Goal: Find specific page/section: Find specific page/section

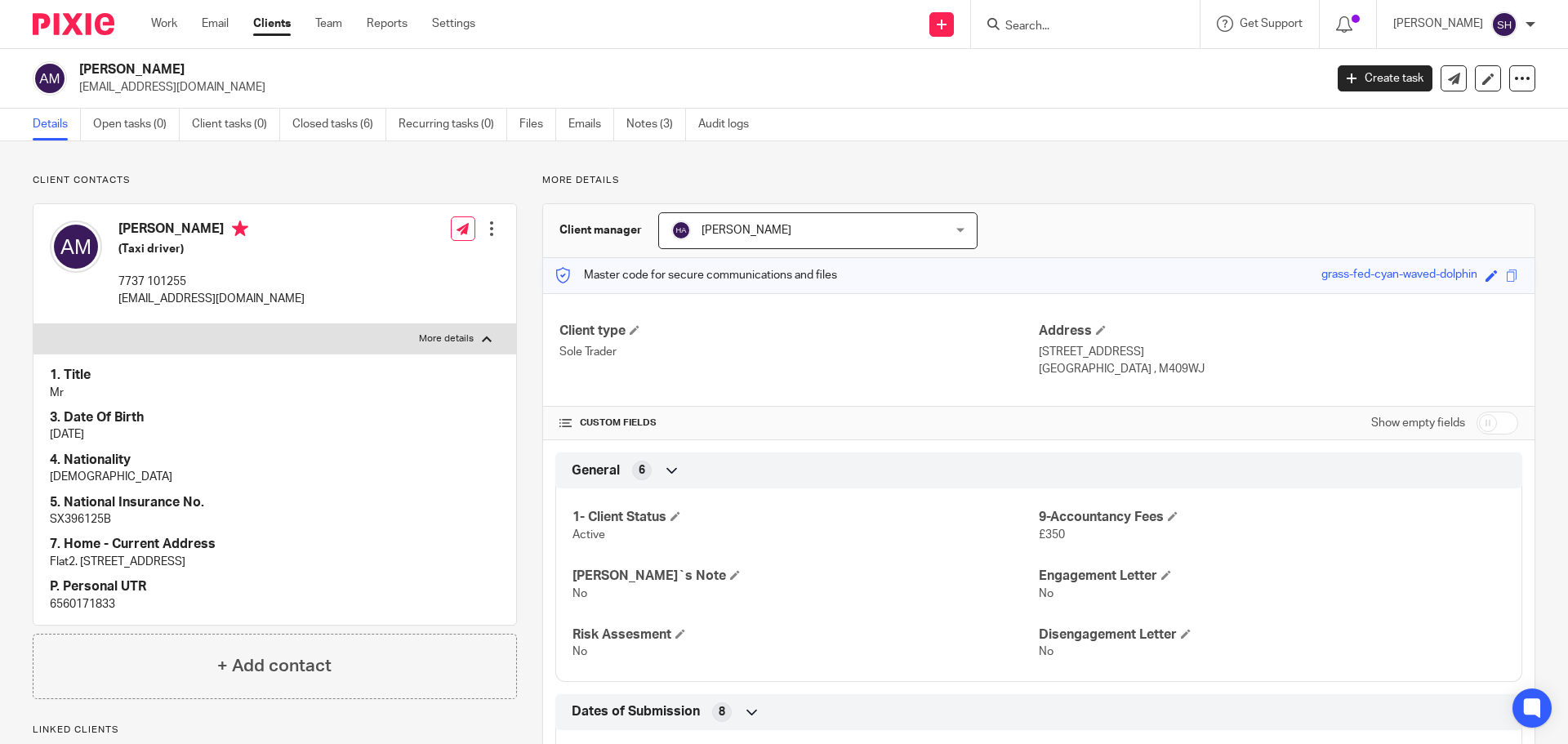
click at [1078, 24] on input "Search" at bounding box center [1077, 26] width 147 height 15
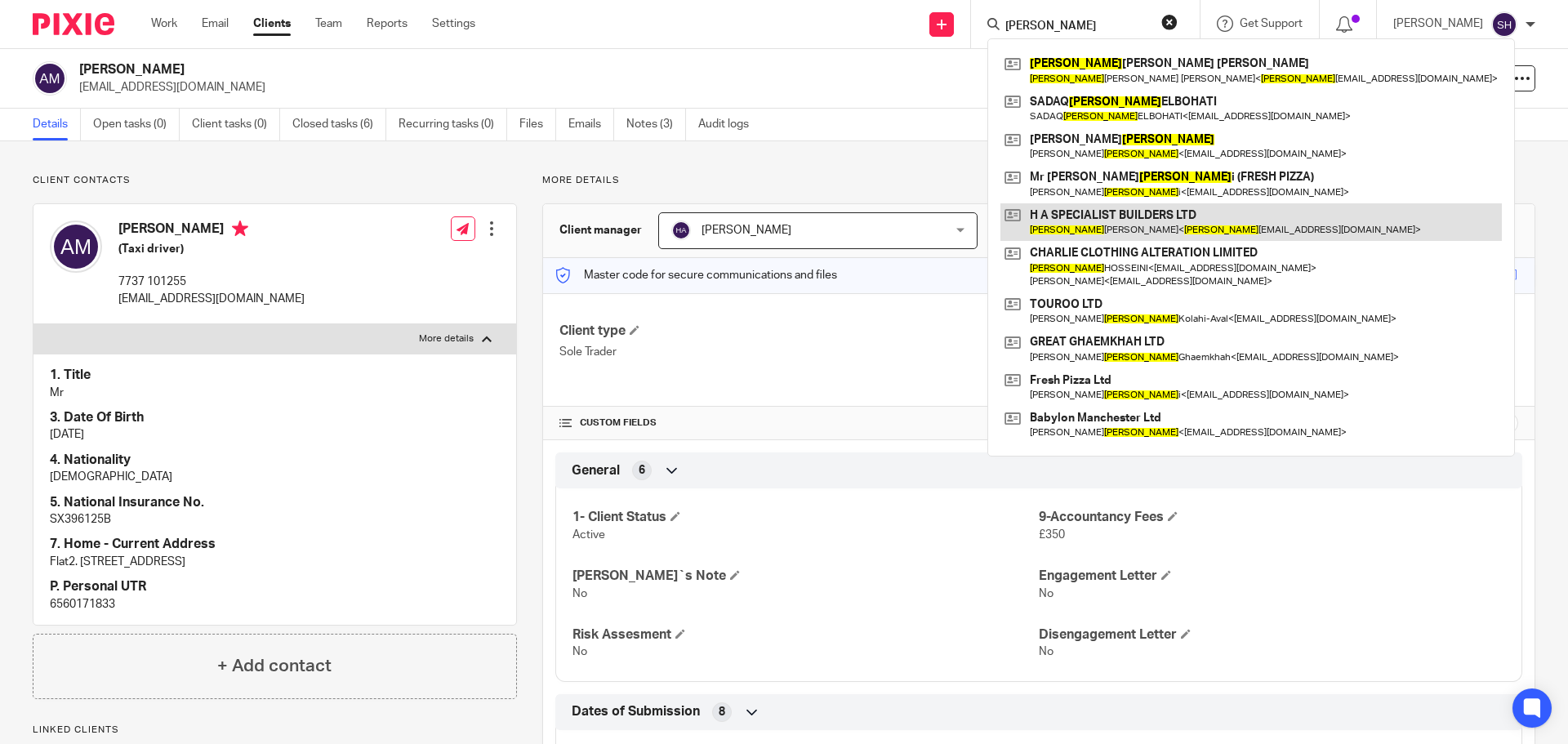
type input "hassan"
click at [1220, 219] on link at bounding box center [1251, 222] width 501 height 38
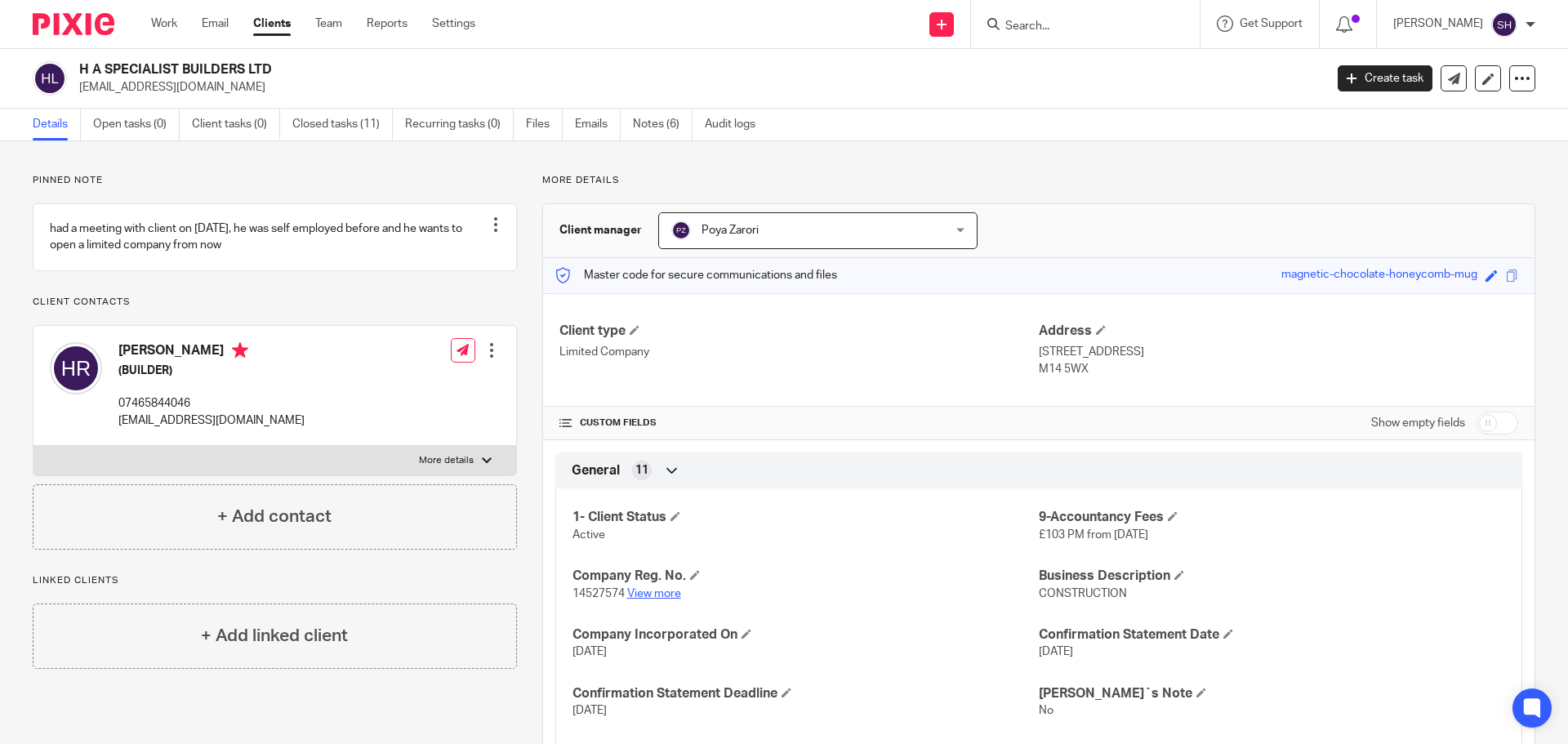
click at [654, 595] on link "View more" at bounding box center [654, 593] width 54 height 11
click at [440, 467] on p "More details" at bounding box center [446, 460] width 55 height 13
click at [33, 446] on input "More details" at bounding box center [32, 445] width 1 height 1
checkbox input "true"
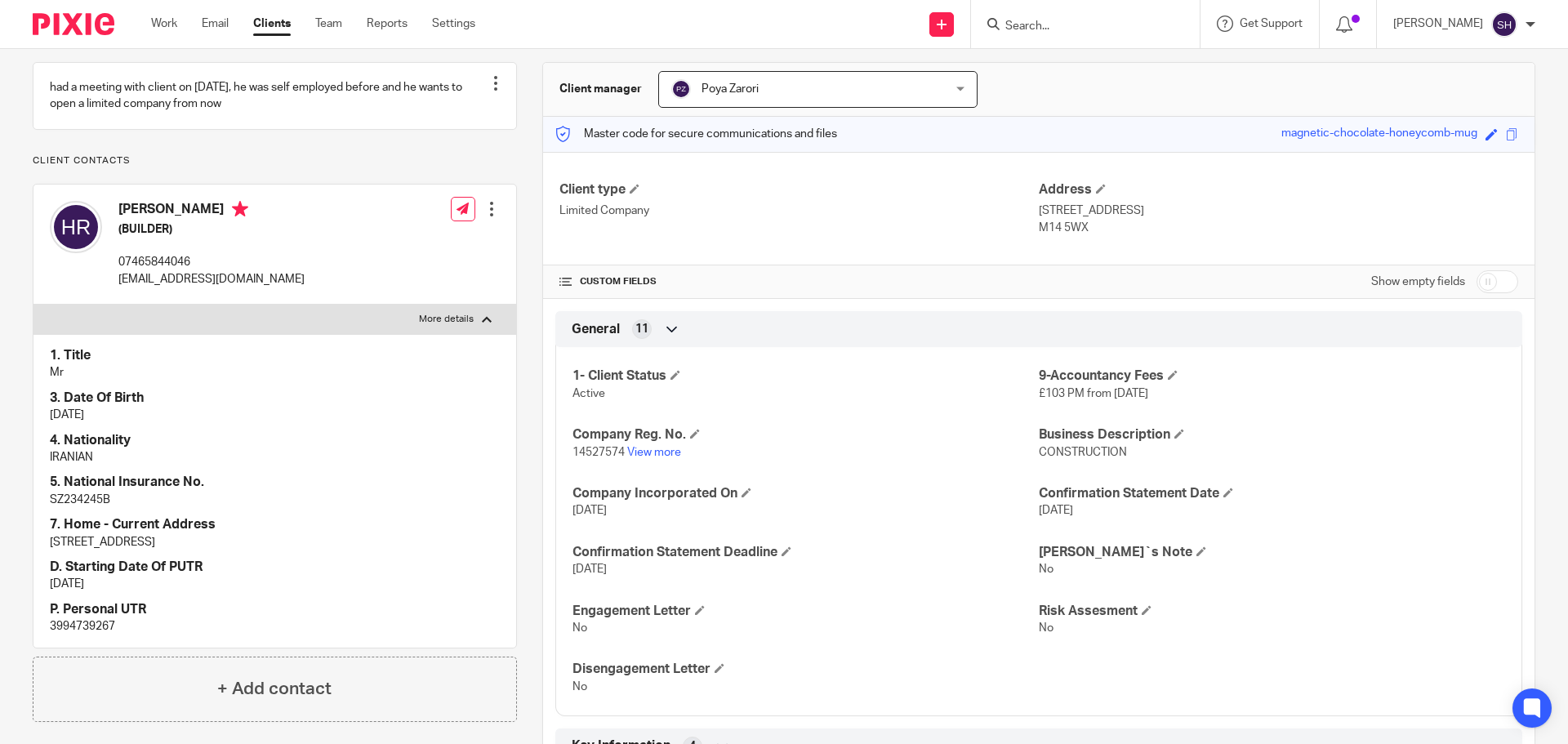
scroll to position [163, 0]
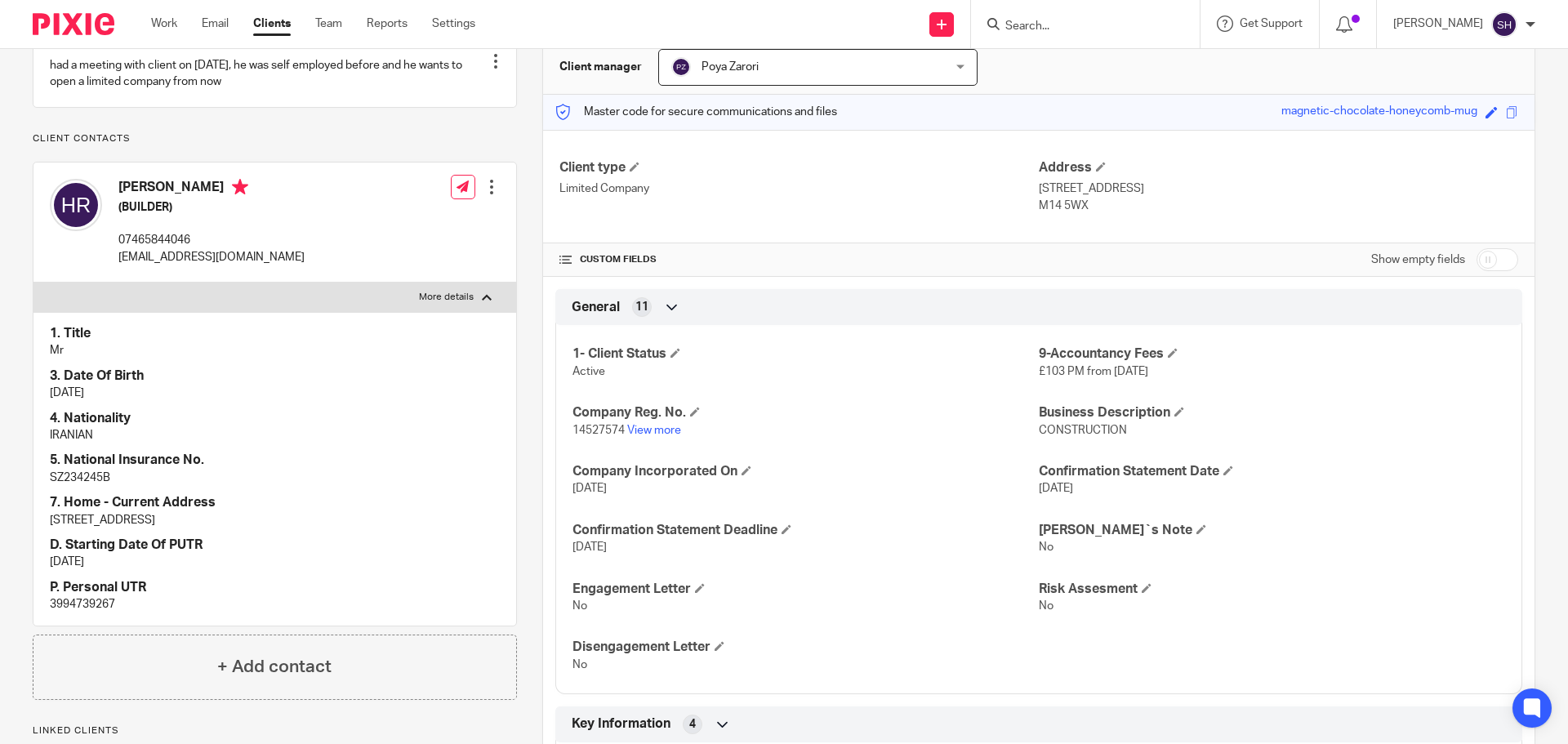
click at [85, 612] on p "3994739267" at bounding box center [275, 604] width 450 height 17
copy p "3994739267"
click at [80, 486] on p "SZ234245B" at bounding box center [275, 477] width 450 height 17
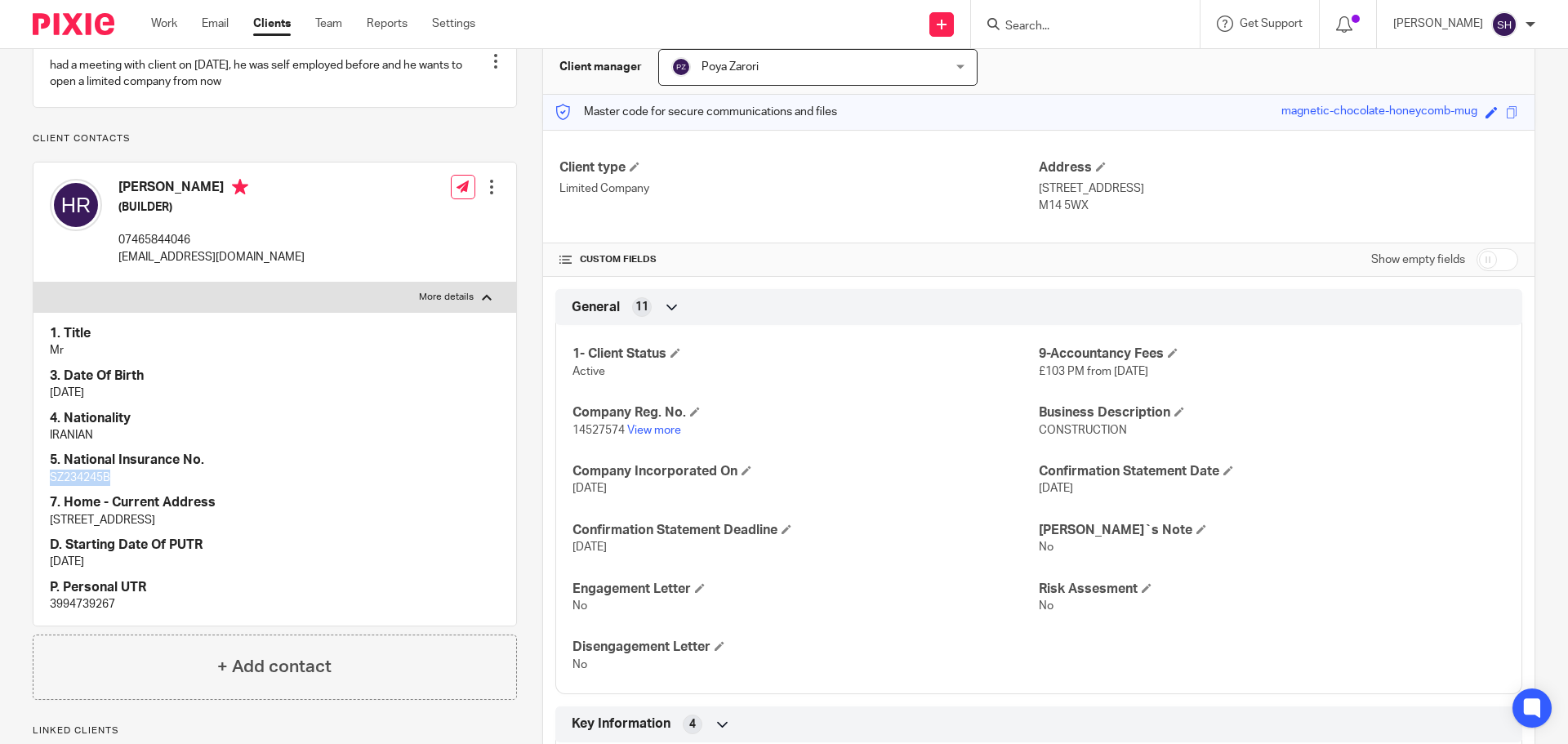
copy p "SZ234245B"
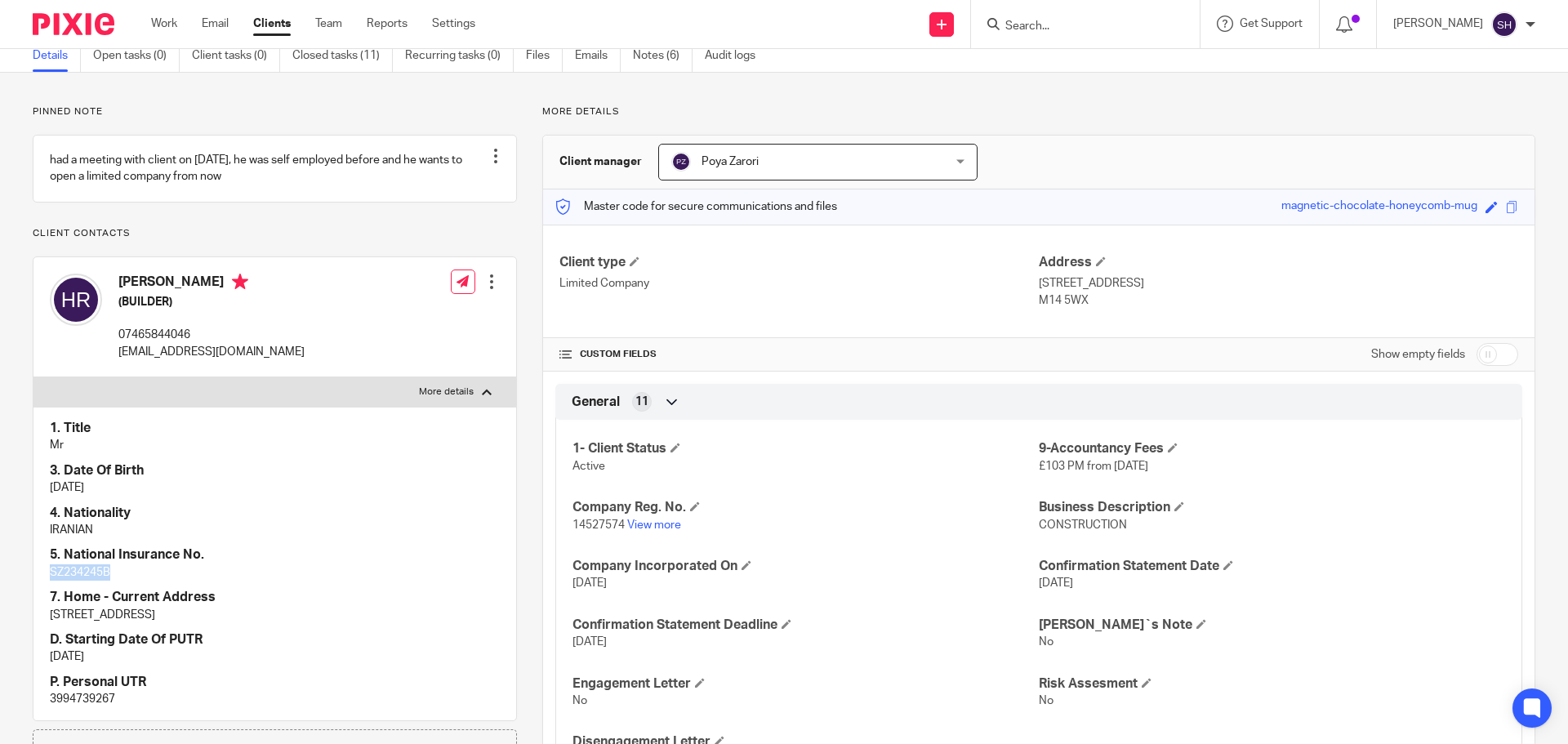
scroll to position [0, 0]
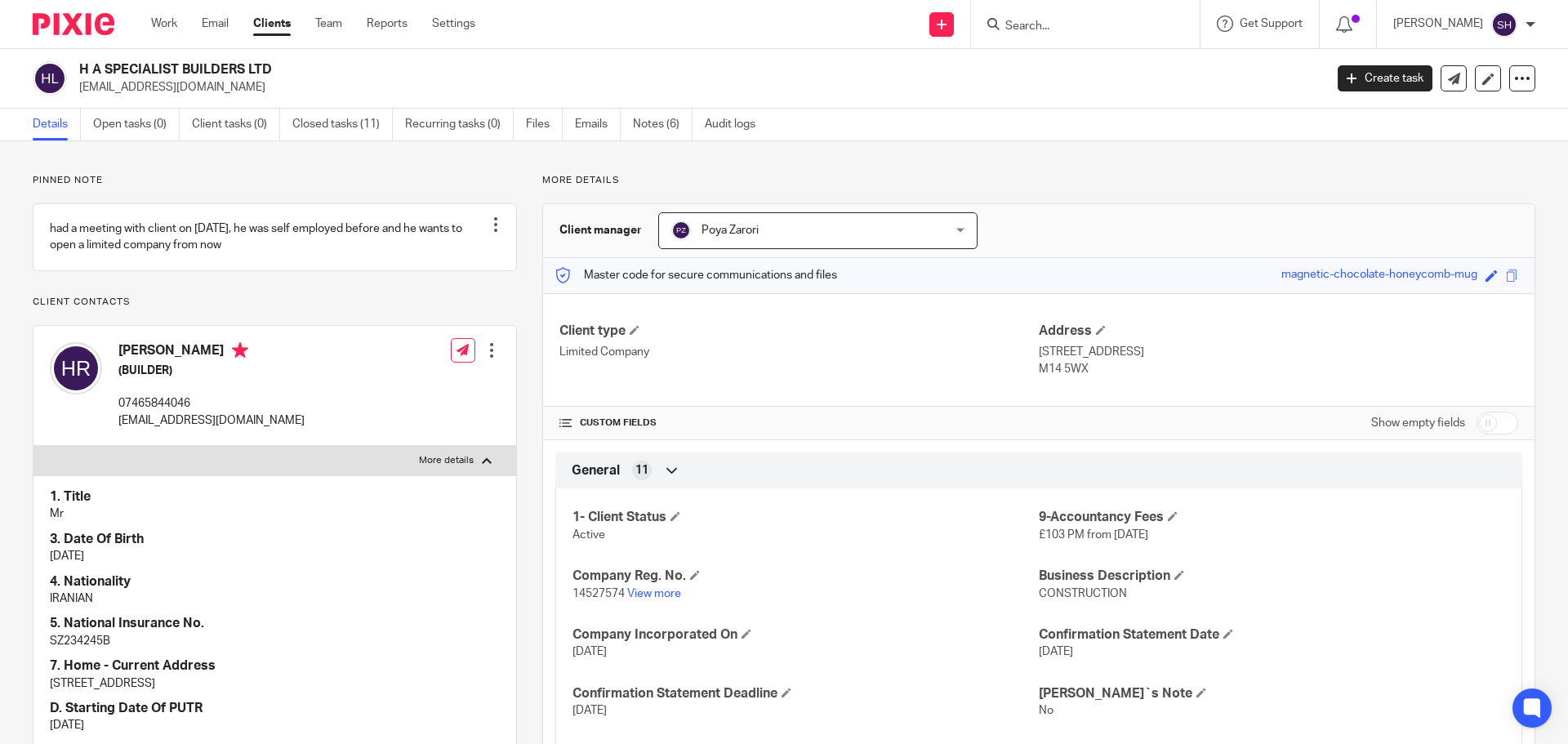
click at [1050, 23] on input "Search" at bounding box center [1077, 26] width 147 height 15
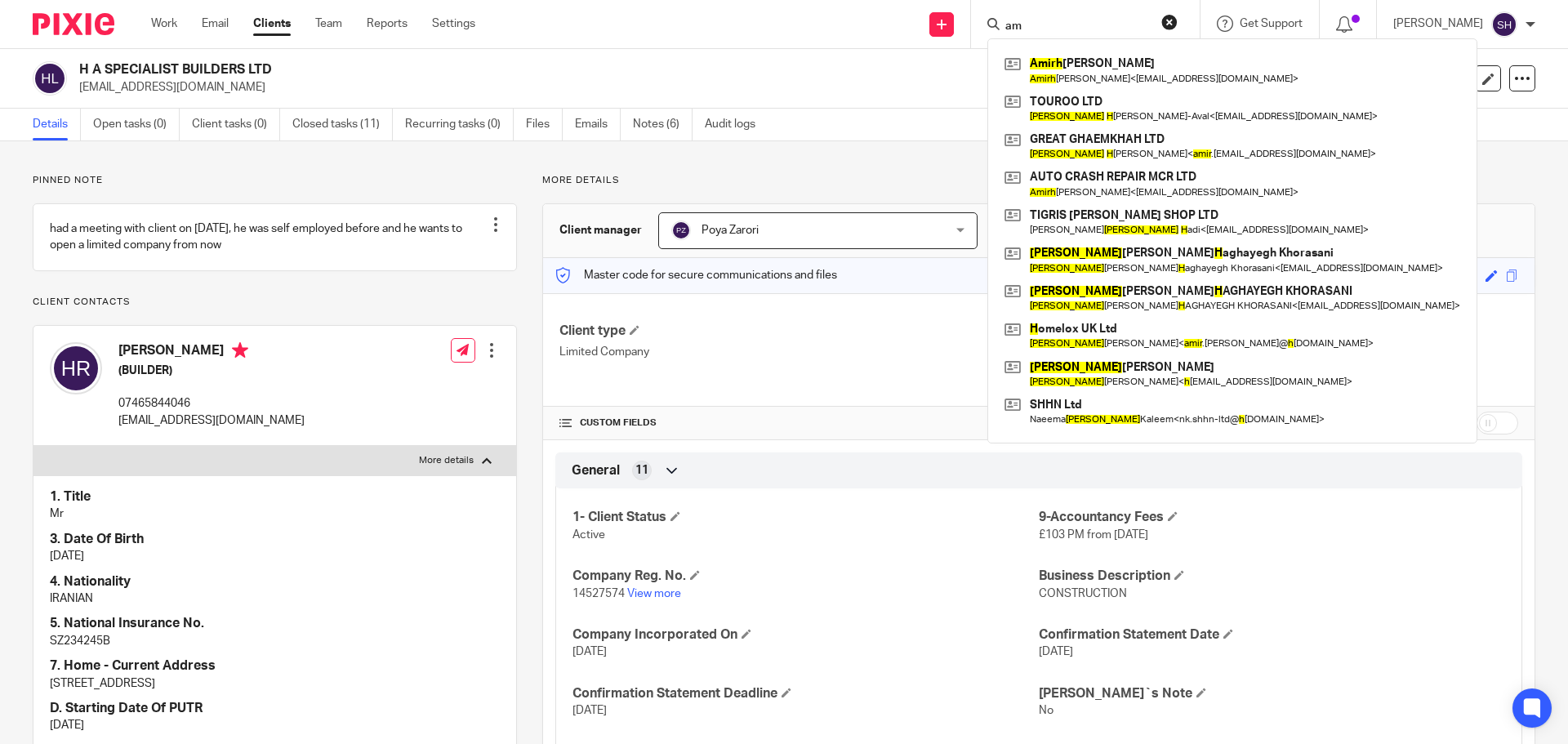
type input "a"
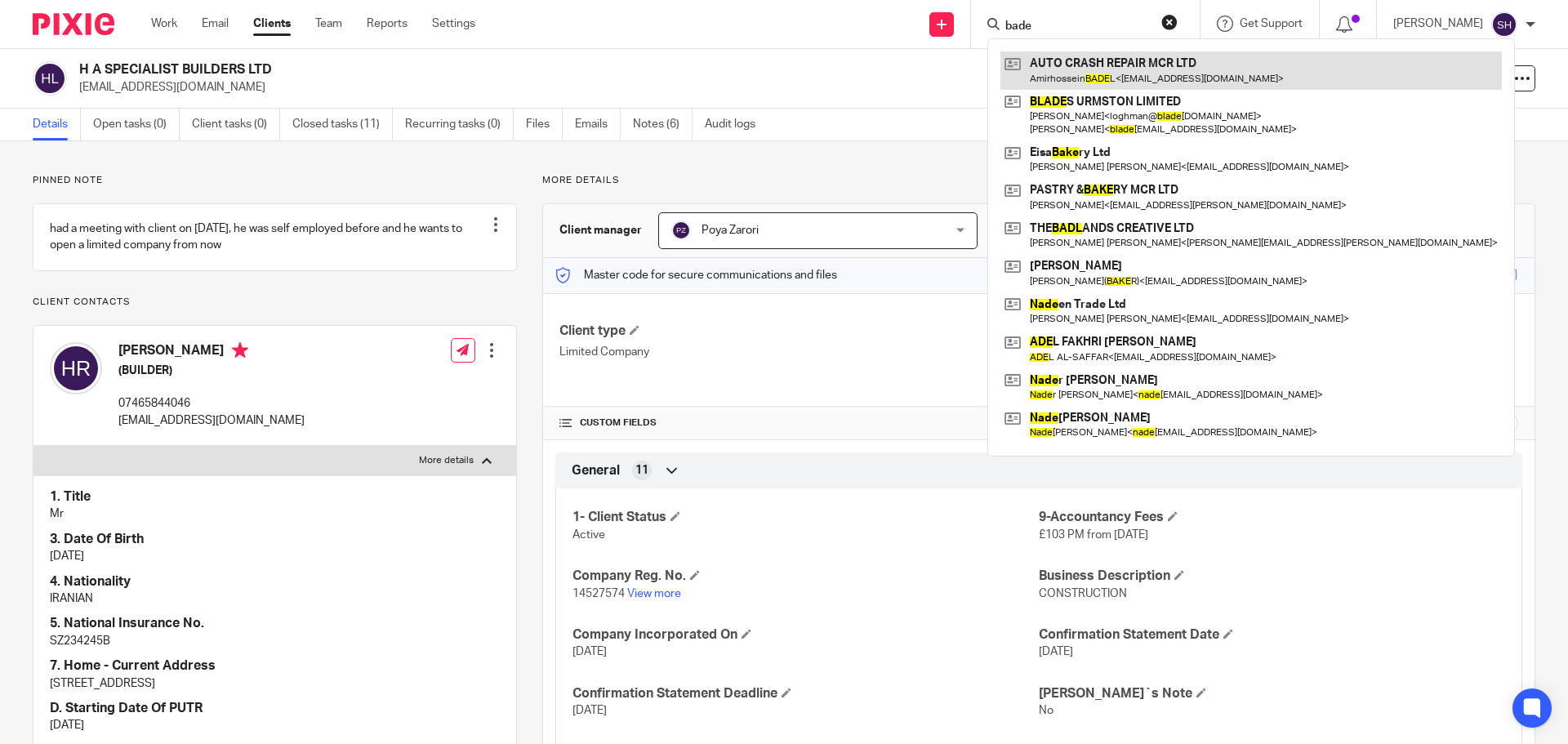
type input "bade"
click at [1121, 77] on link at bounding box center [1251, 70] width 501 height 38
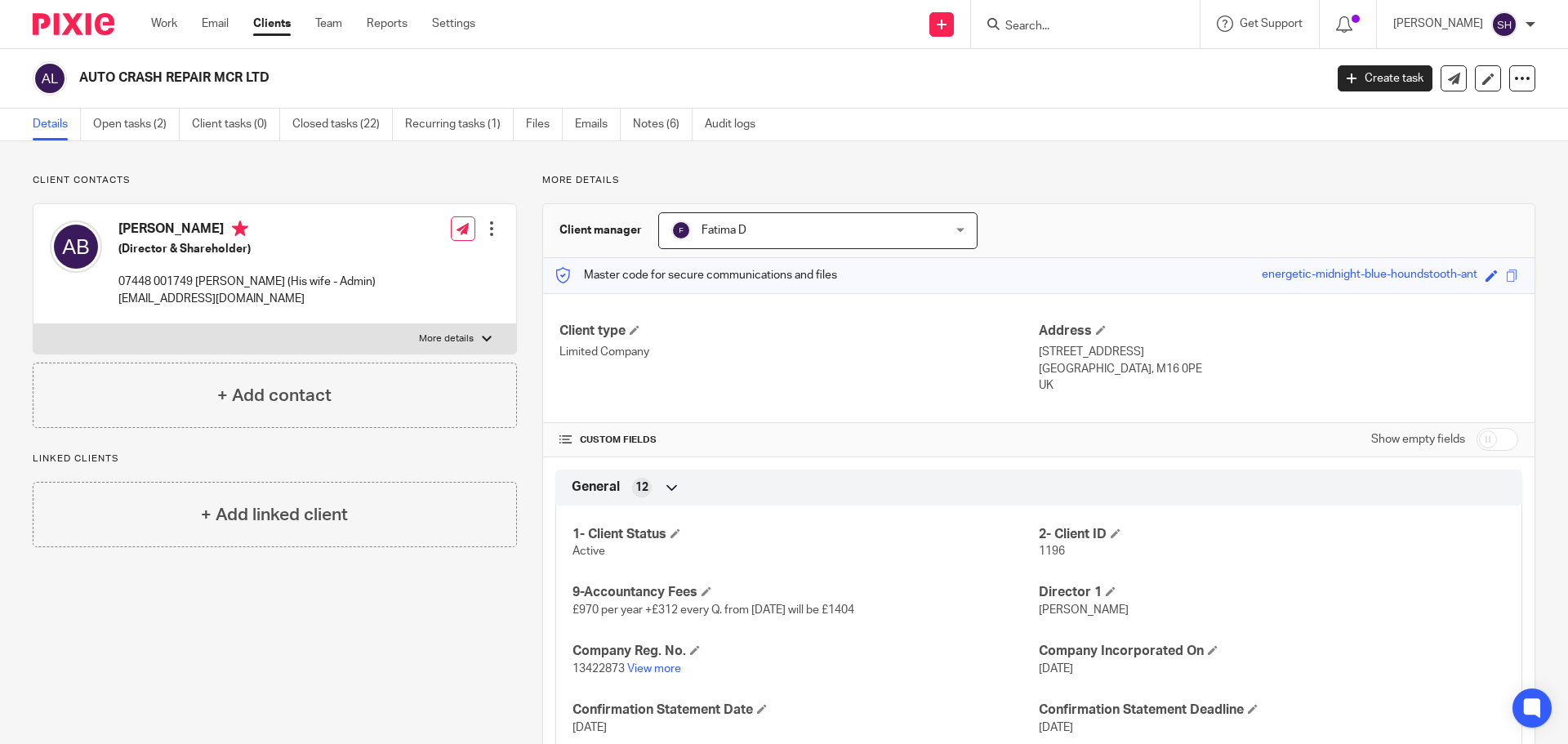
click at [101, 78] on h2 "AUTO CRASH REPAIR MCR LTD" at bounding box center [573, 78] width 987 height 17
copy h2 "AUTO"
click at [1057, 31] on input "Search" at bounding box center [1077, 26] width 147 height 15
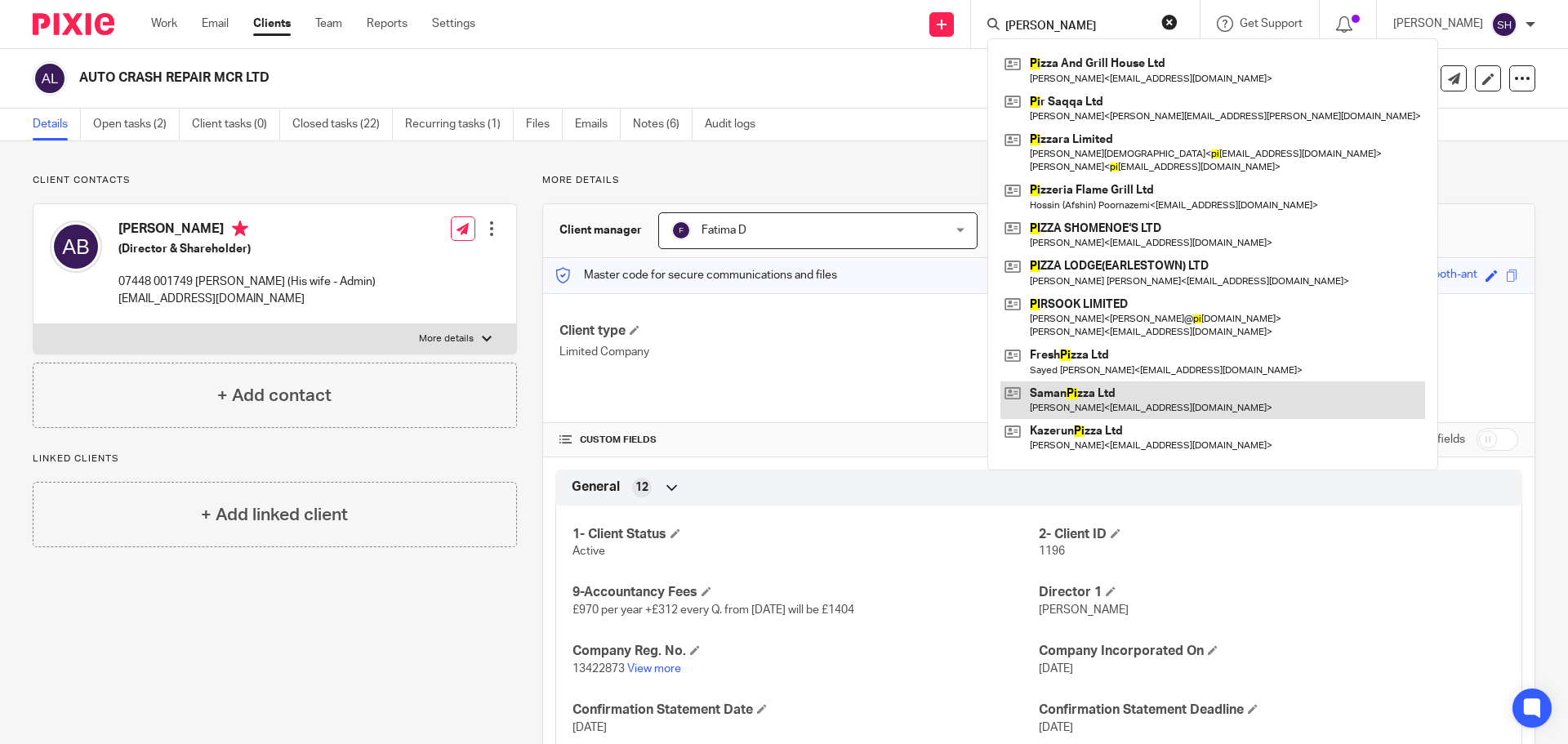
type input "saman pi"
click at [1066, 386] on link at bounding box center [1213, 400] width 425 height 38
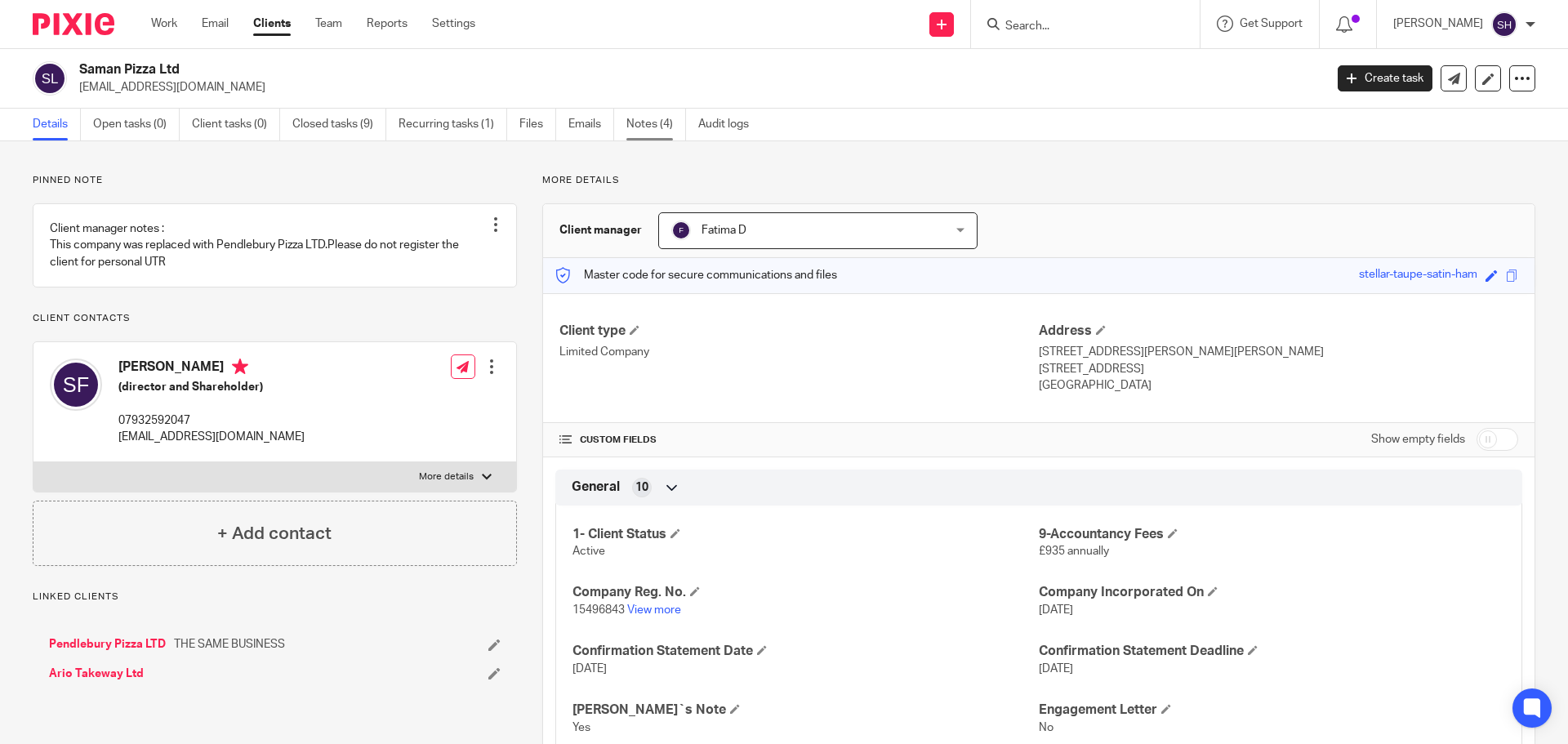
click at [631, 122] on link "Notes (4)" at bounding box center [656, 124] width 59 height 31
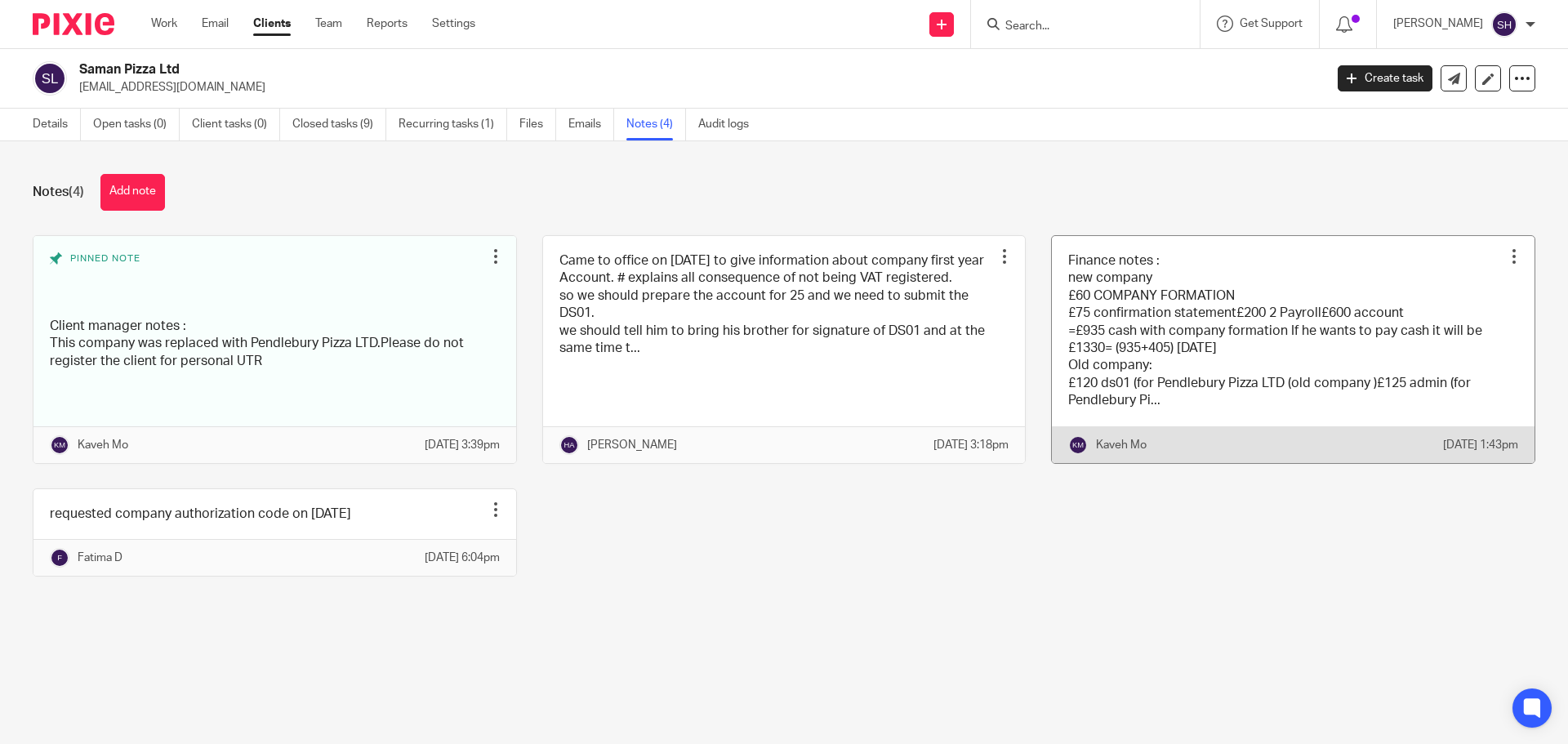
click at [1161, 358] on link at bounding box center [1293, 350] width 483 height 227
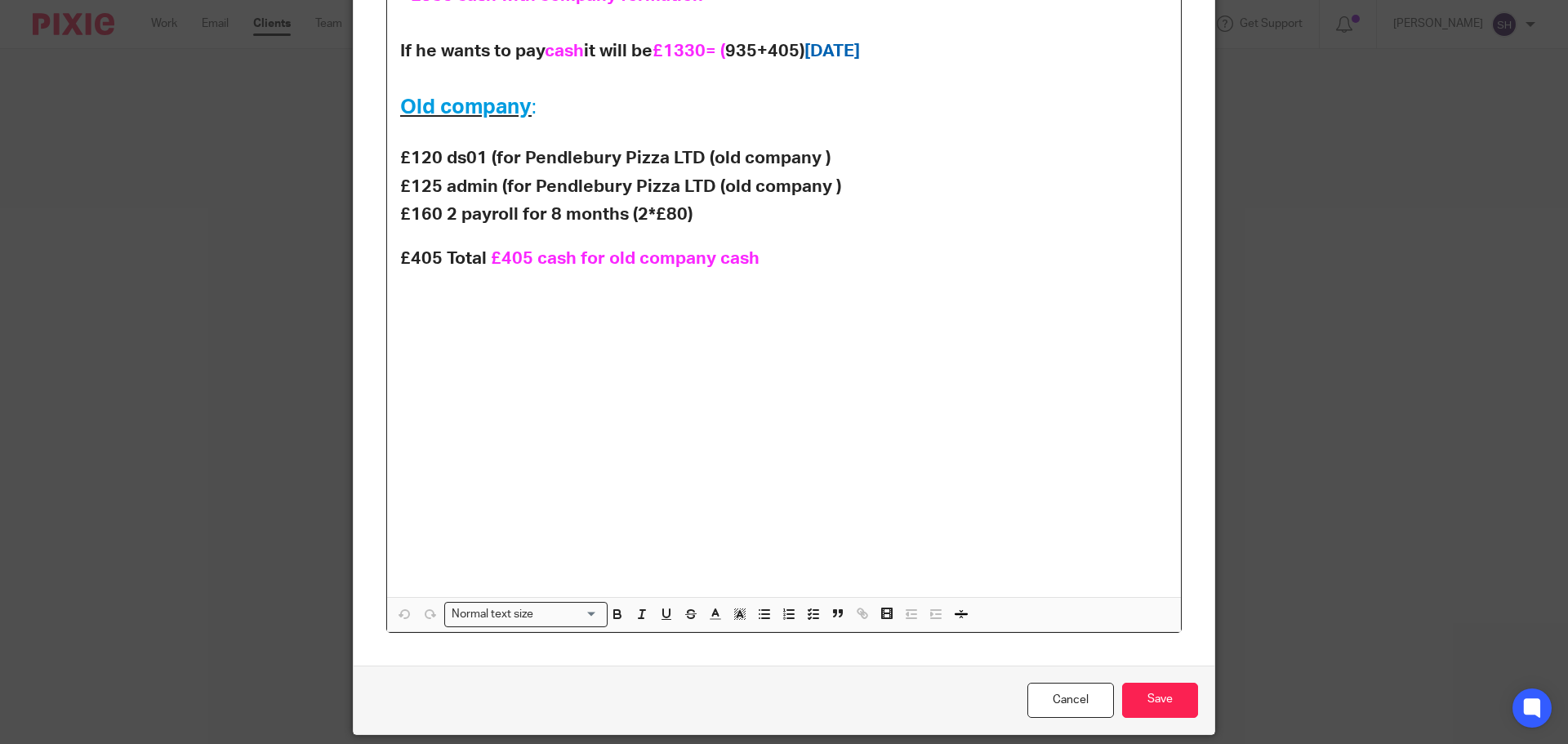
scroll to position [523, 0]
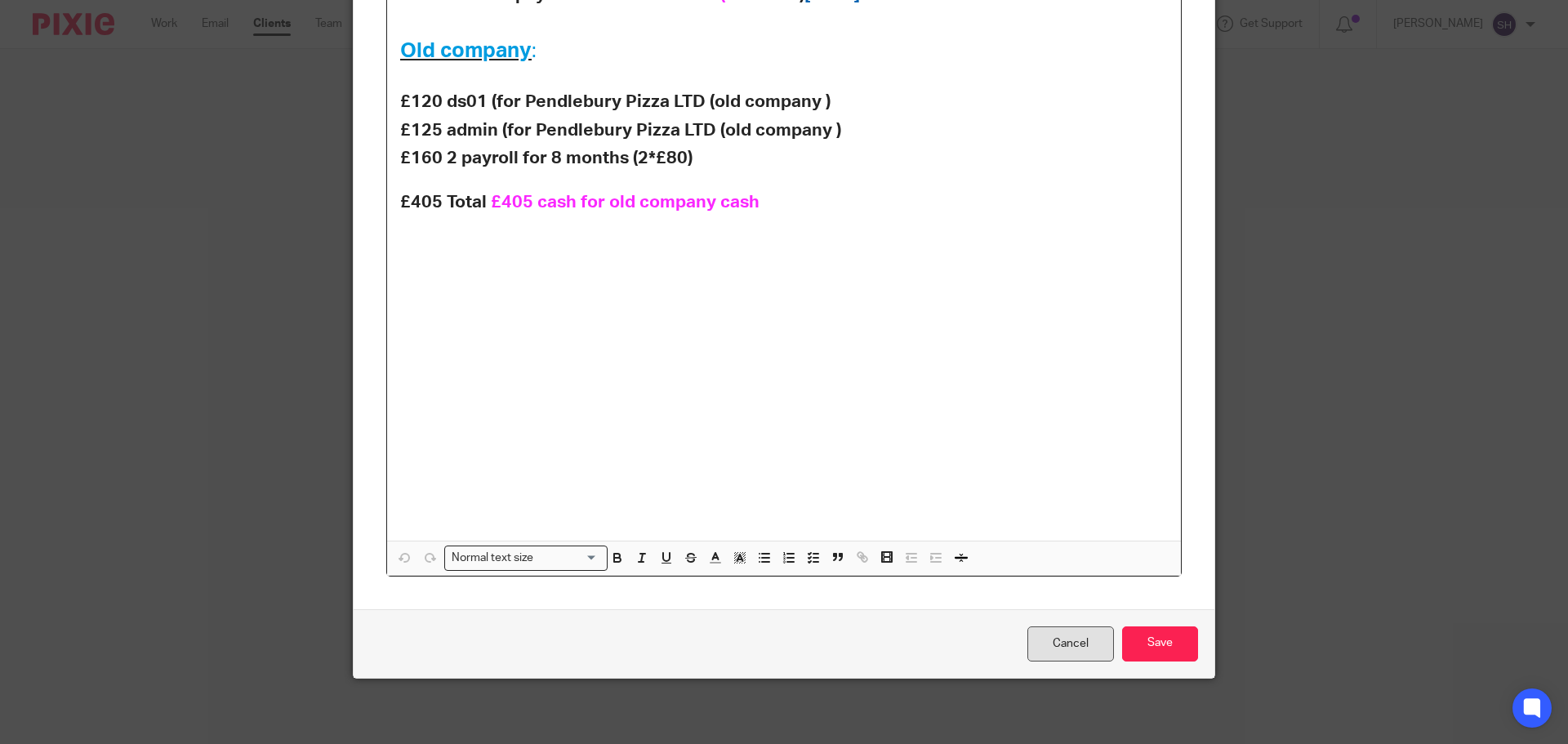
click at [1097, 636] on link "Cancel" at bounding box center [1070, 643] width 87 height 35
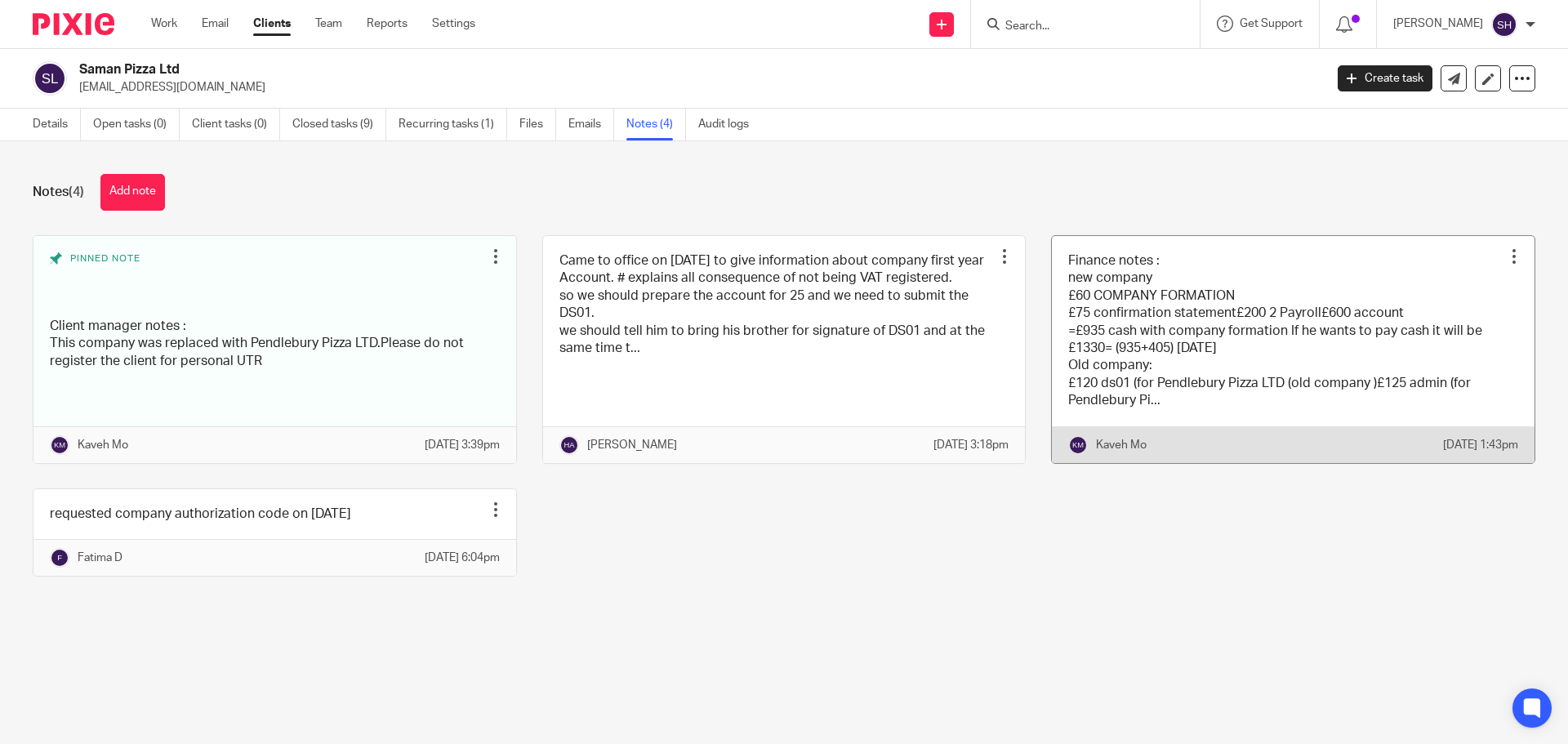
click at [1235, 401] on link at bounding box center [1293, 350] width 483 height 227
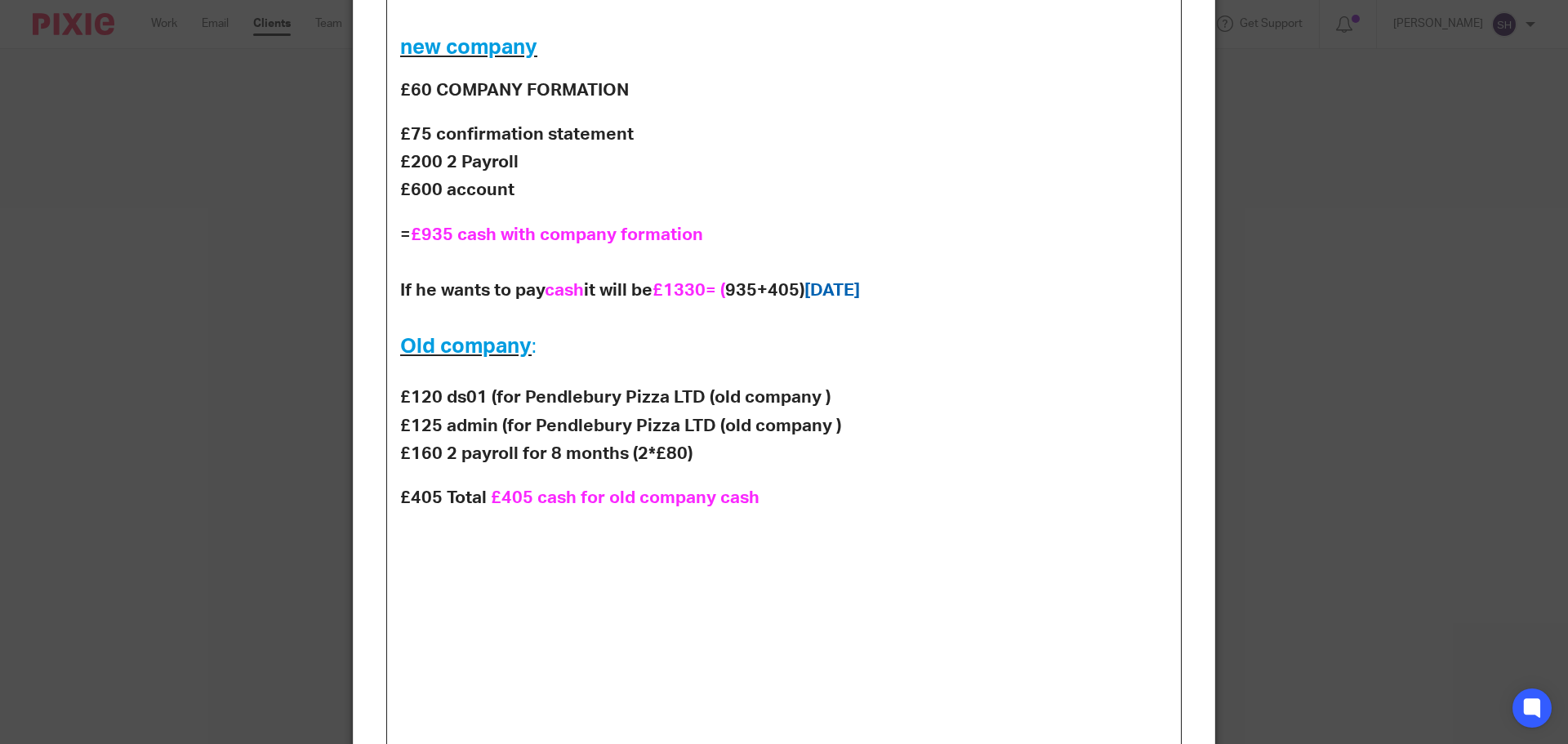
scroll to position [245, 0]
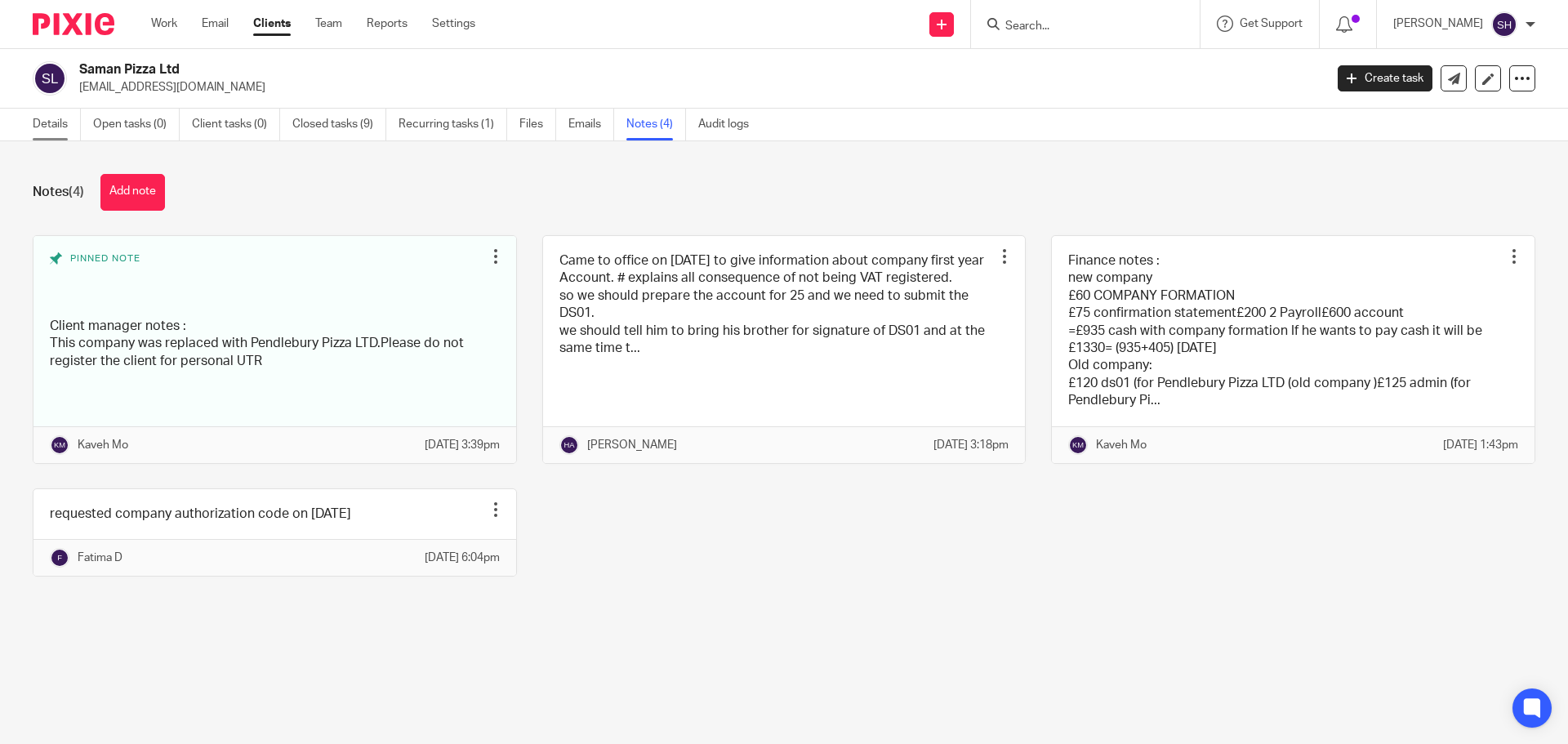
click at [46, 123] on link "Details" at bounding box center [56, 124] width 48 height 31
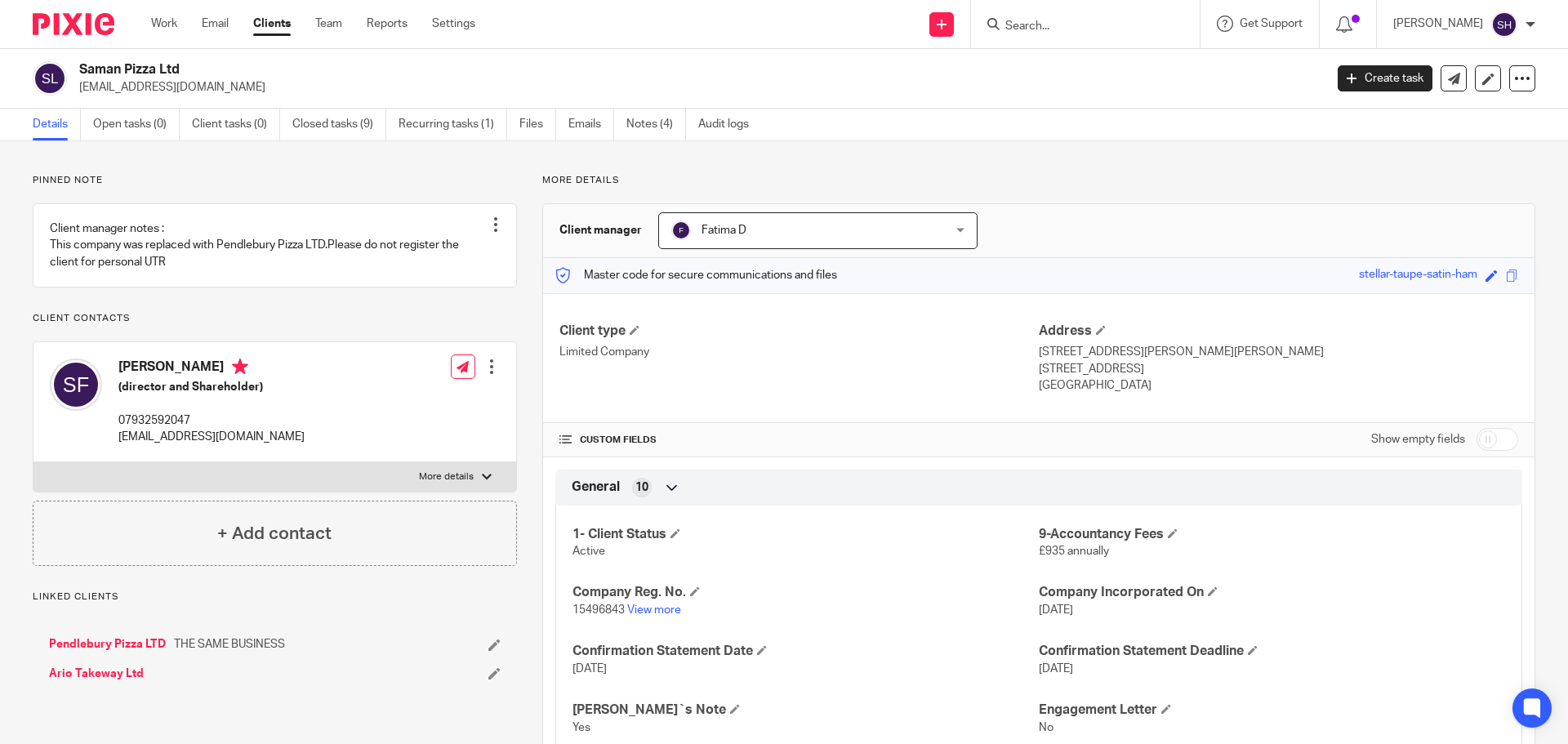
scroll to position [408, 0]
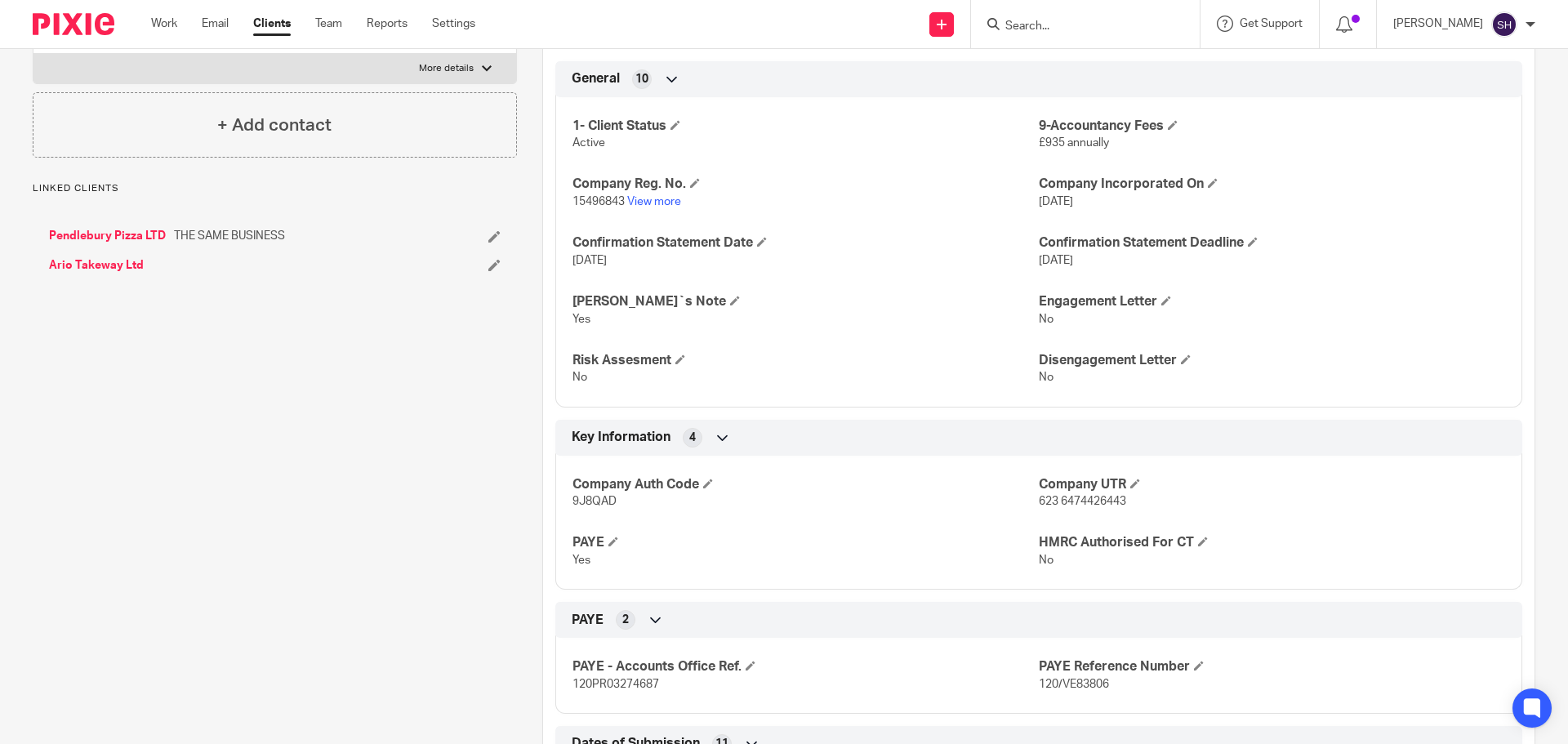
click at [109, 240] on link "Pendlebury Pizza LTD" at bounding box center [108, 236] width 117 height 17
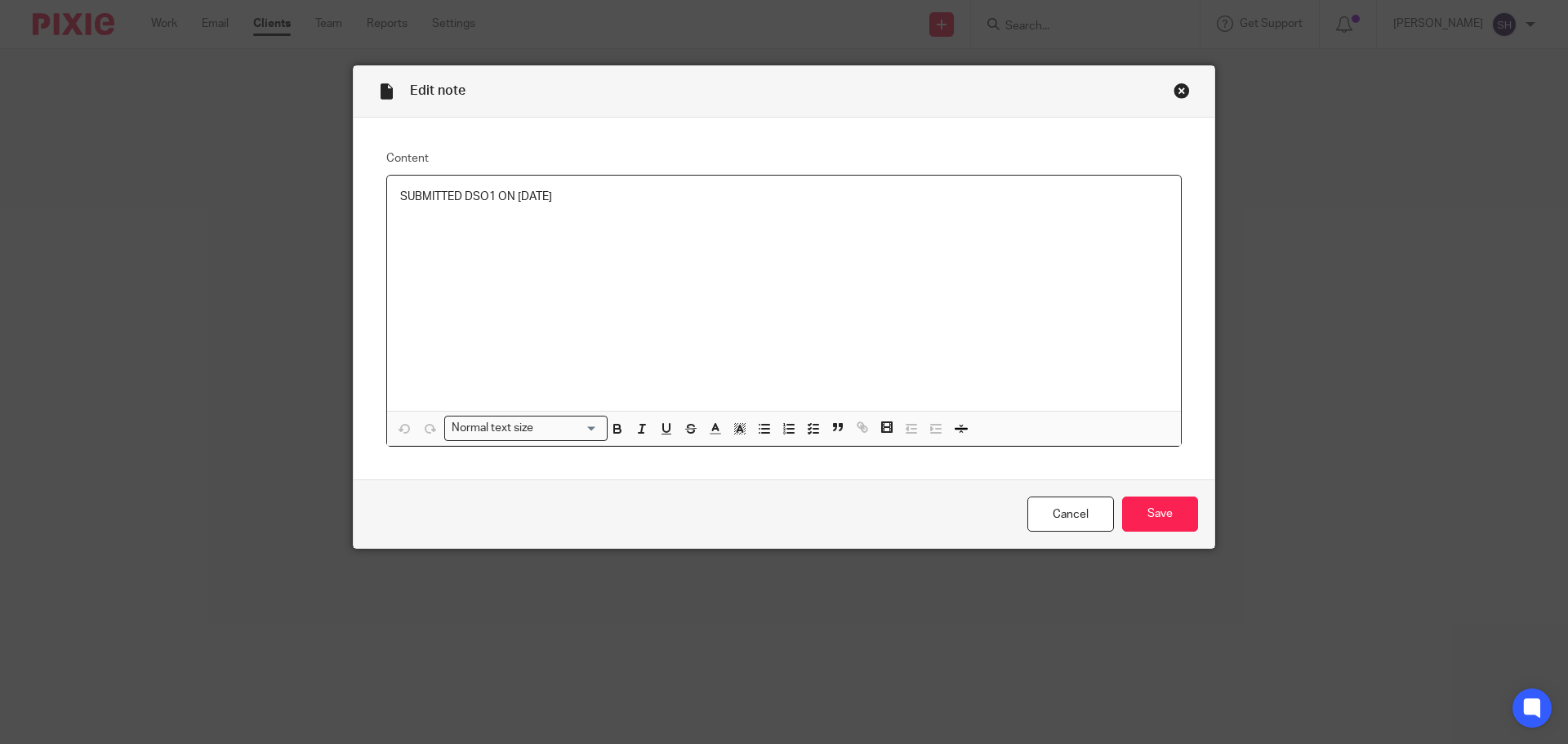
click at [1176, 83] on div "Close this dialog window" at bounding box center [1181, 90] width 17 height 17
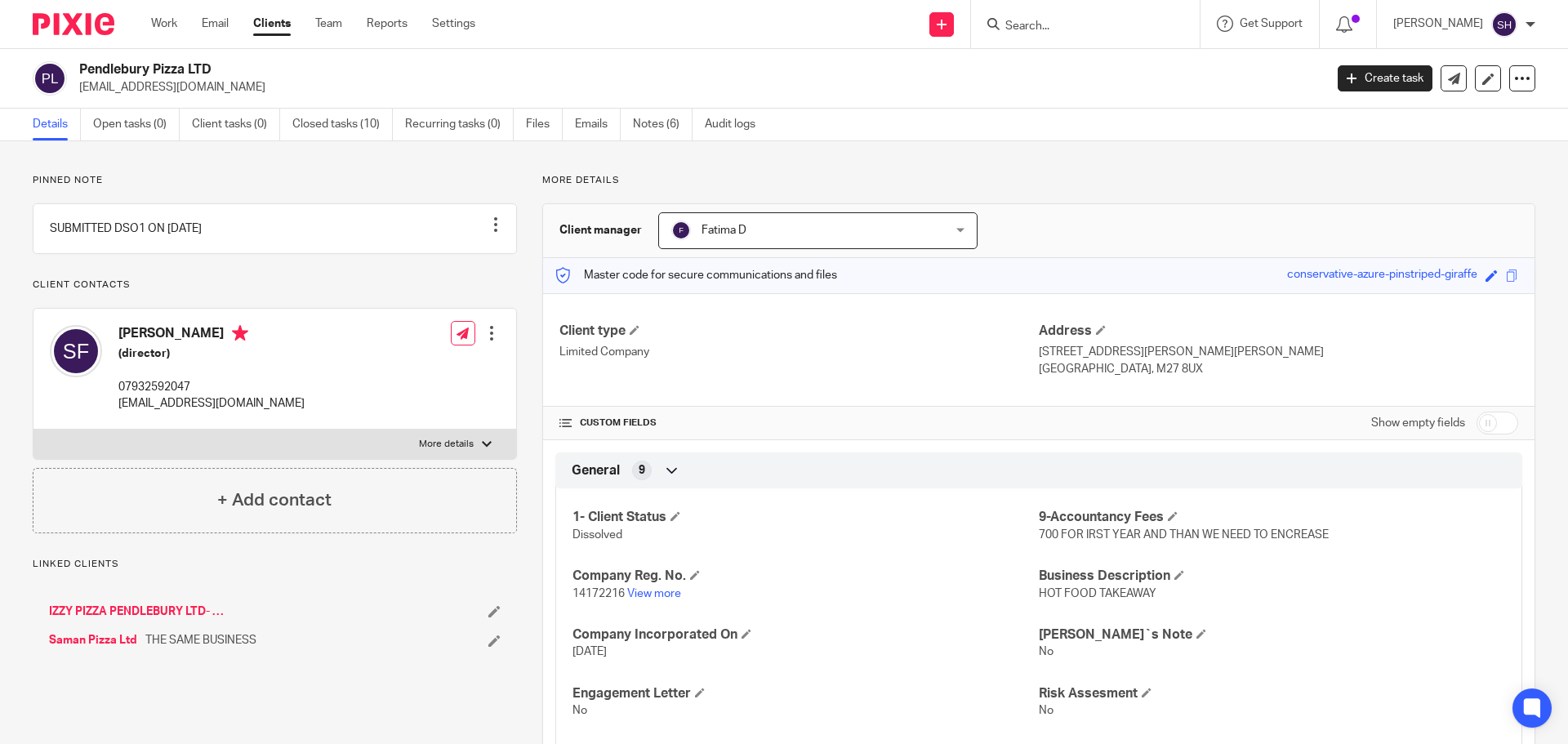
drag, startPoint x: 92, startPoint y: 65, endPoint x: 161, endPoint y: 71, distance: 69.3
click at [161, 71] on div "Pendlebury Pizza LTD [EMAIL_ADDRESS][DOMAIN_NAME]" at bounding box center [672, 78] width 1280 height 34
copy h2 "Pendlebury P"
click at [1086, 29] on input "Search" at bounding box center [1077, 26] width 147 height 15
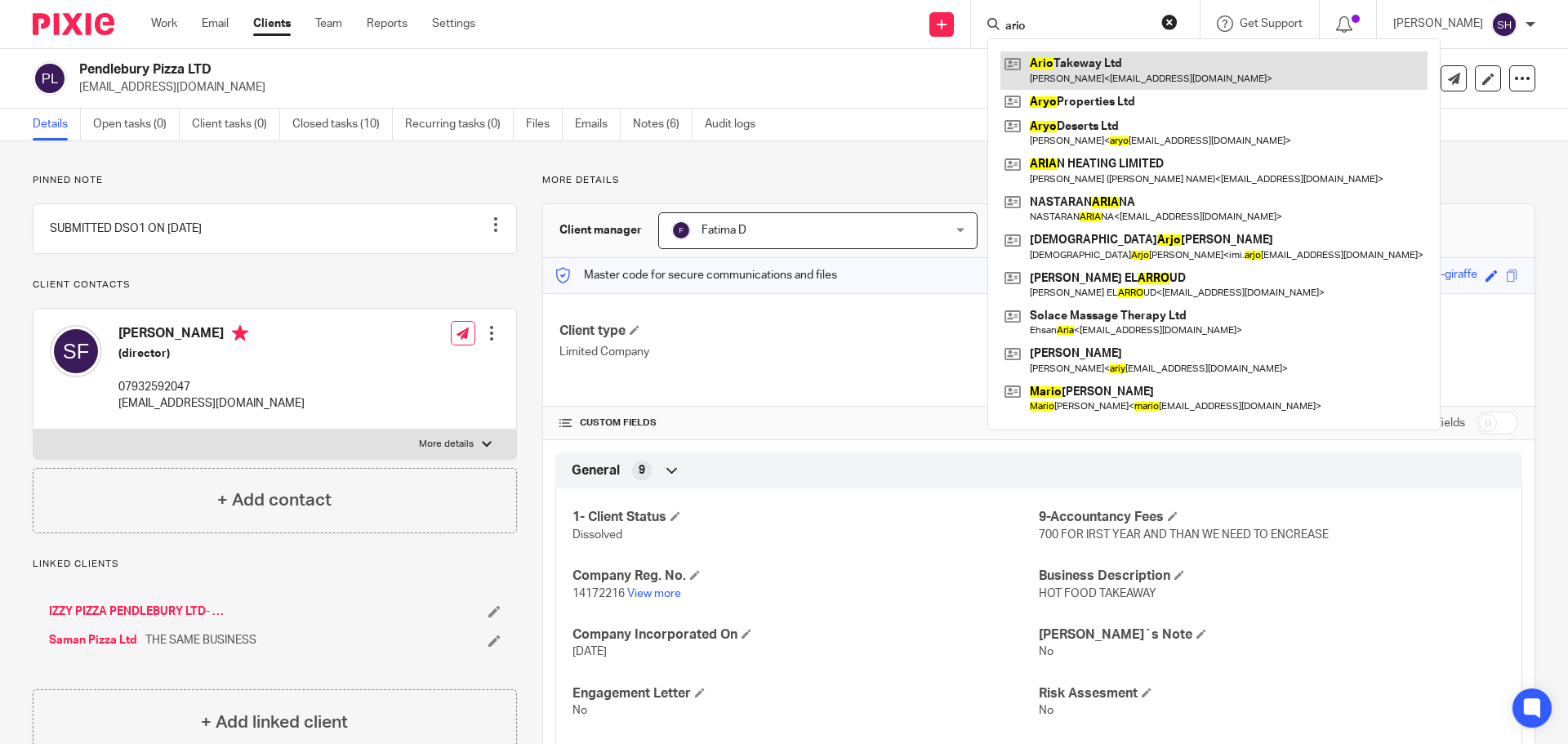
type input "ario"
click at [1089, 61] on link at bounding box center [1214, 70] width 427 height 38
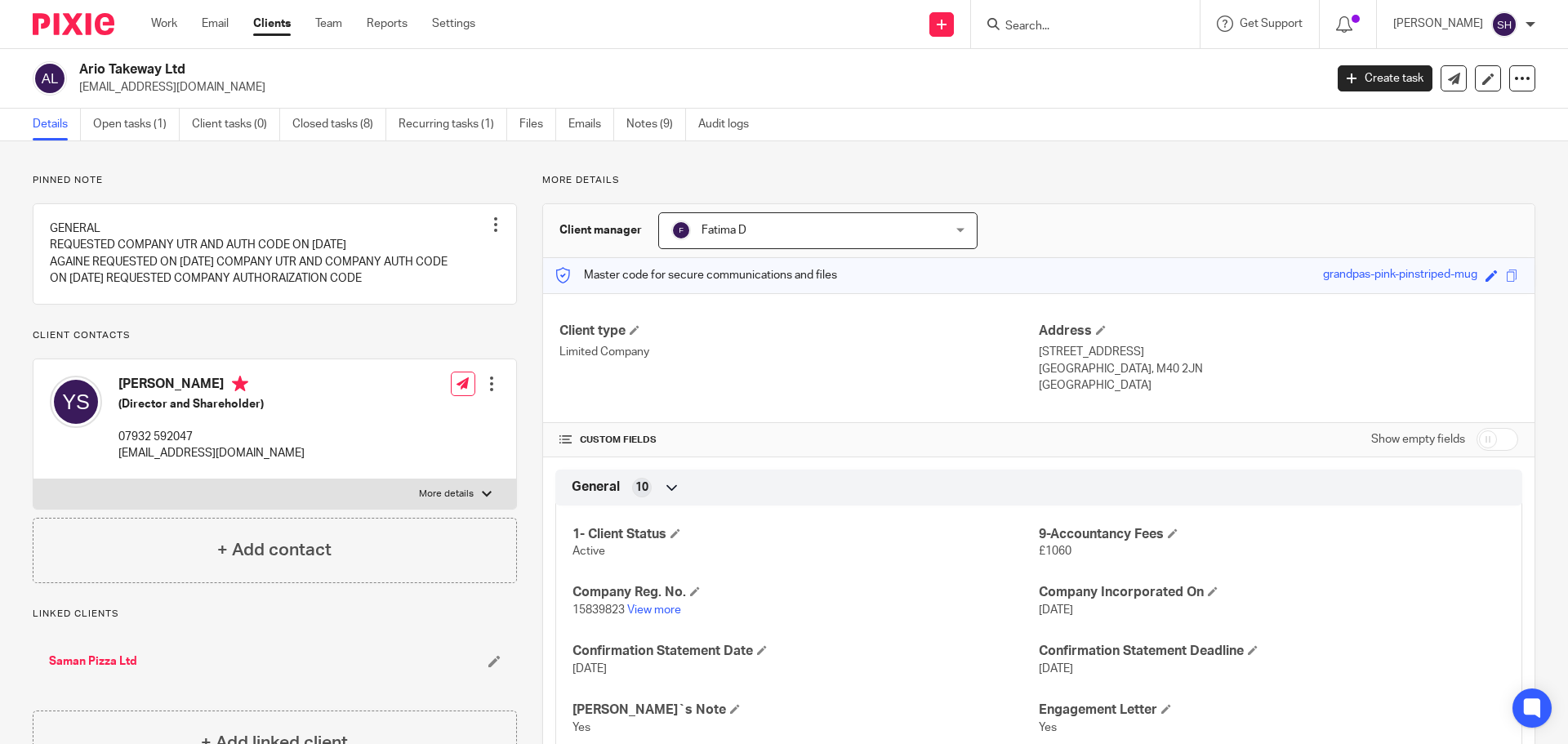
drag, startPoint x: 82, startPoint y: 63, endPoint x: 123, endPoint y: 63, distance: 41.0
click at [123, 63] on h2 "Ario Takeway Ltd" at bounding box center [573, 70] width 987 height 17
copy h2 "Ario Ta"
click at [1105, 40] on div at bounding box center [1084, 24] width 228 height 48
click at [1098, 25] on input "Search" at bounding box center [1077, 26] width 147 height 15
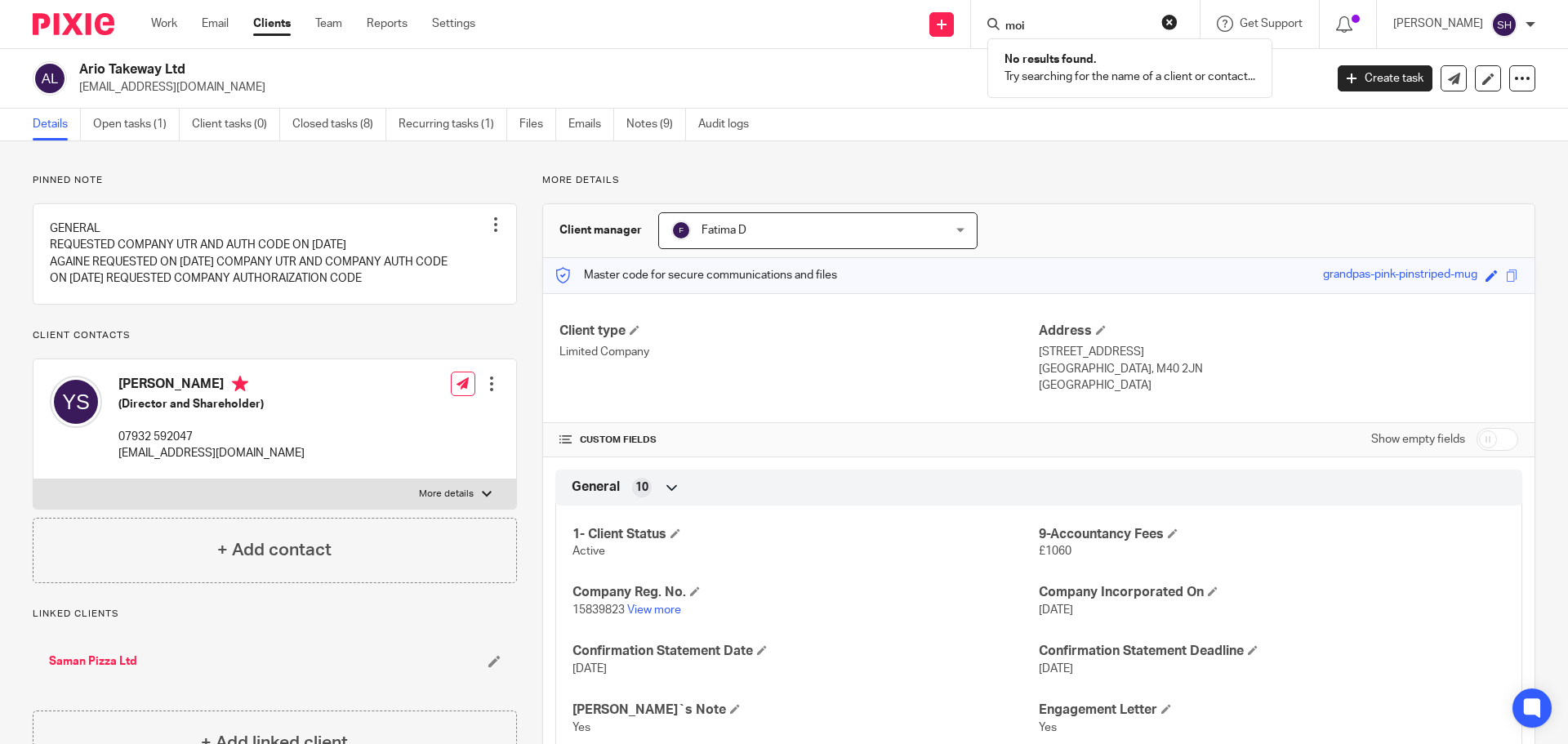
type input "moin"
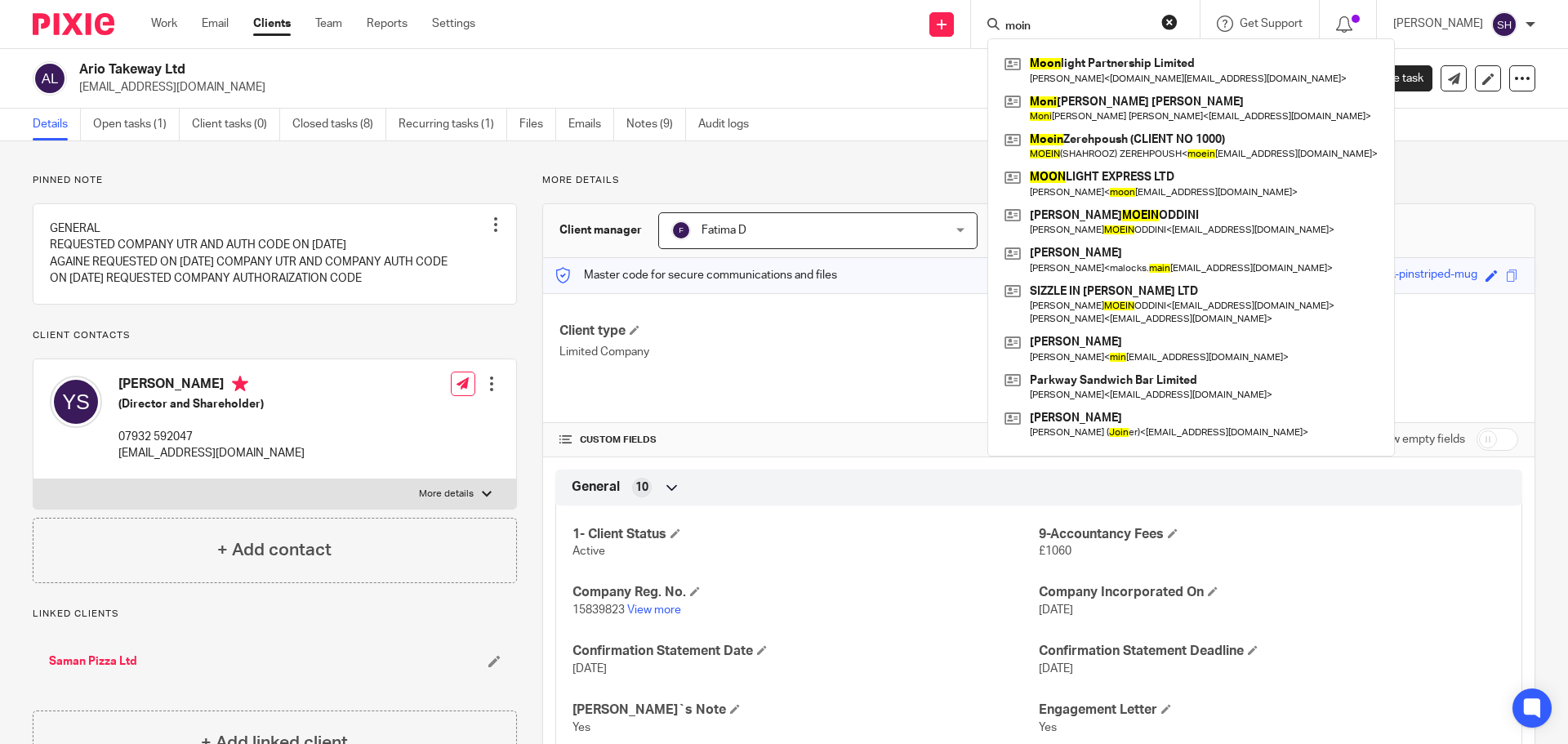
drag, startPoint x: 1080, startPoint y: 21, endPoint x: 906, endPoint y: 18, distance: 174.0
click at [906, 18] on div "Send new email Create task Add client moin Moon light Partnership Limited Alexa…" at bounding box center [1034, 24] width 1068 height 48
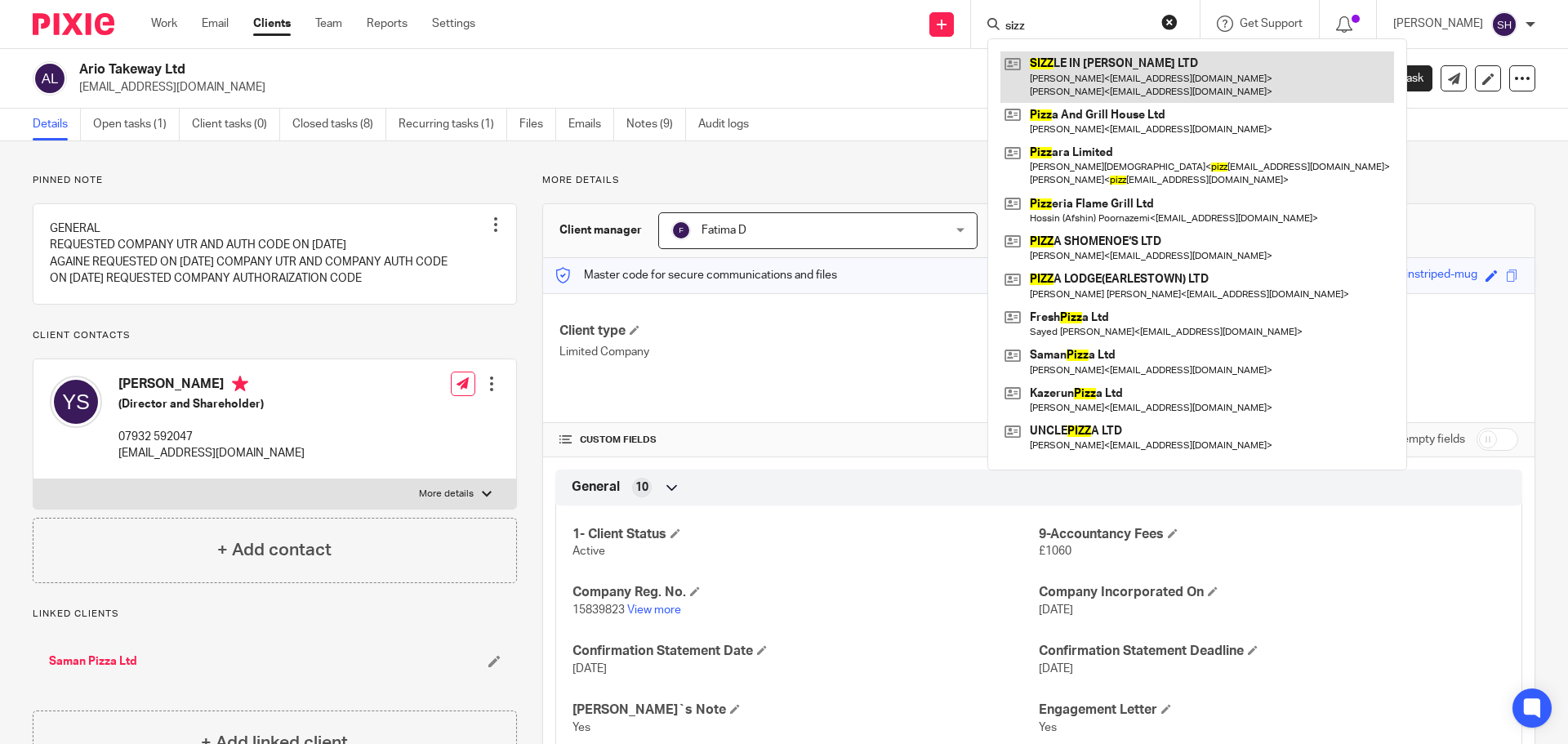
type input "sizz"
click at [1142, 88] on link at bounding box center [1197, 77] width 394 height 51
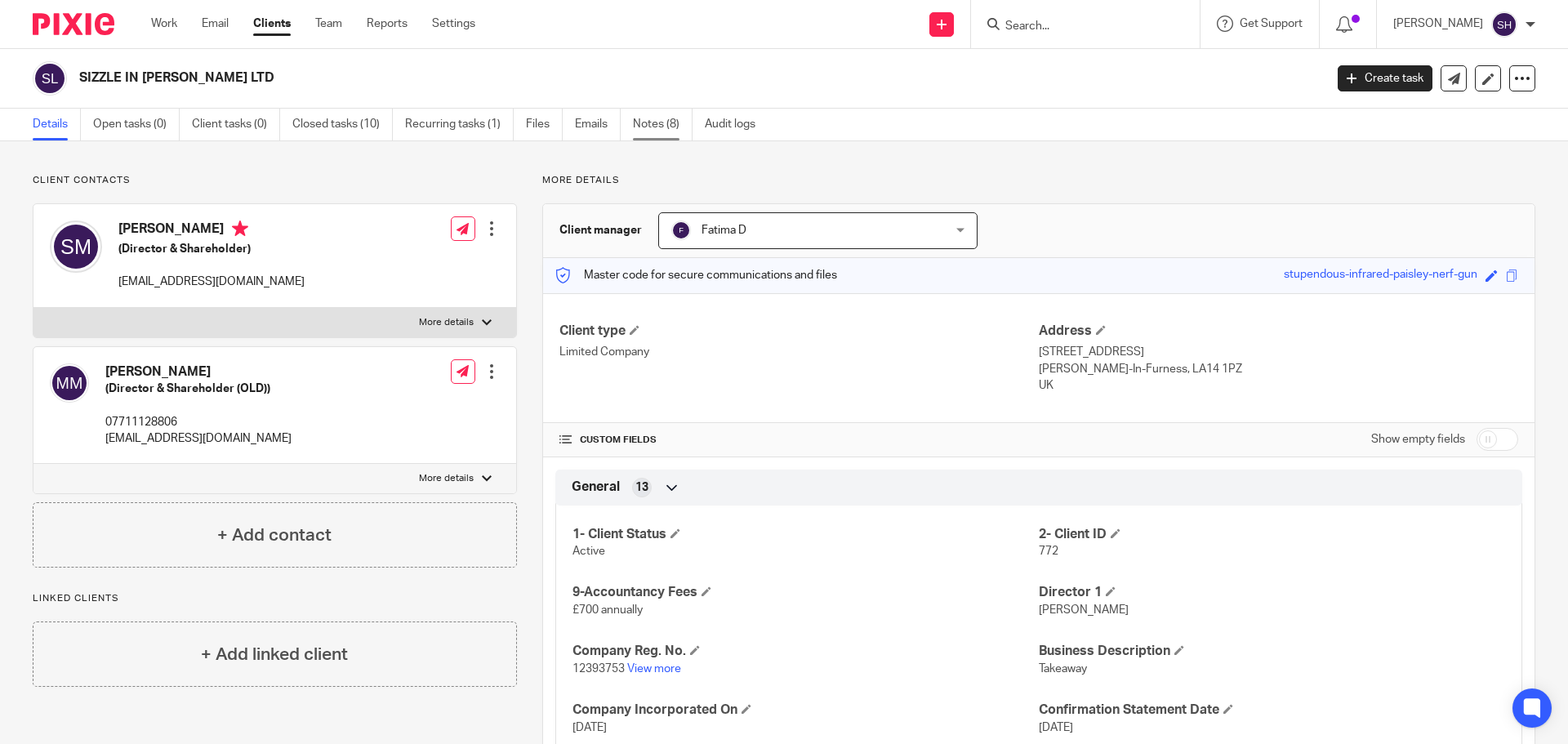
click at [659, 122] on link "Notes (8)" at bounding box center [663, 124] width 59 height 31
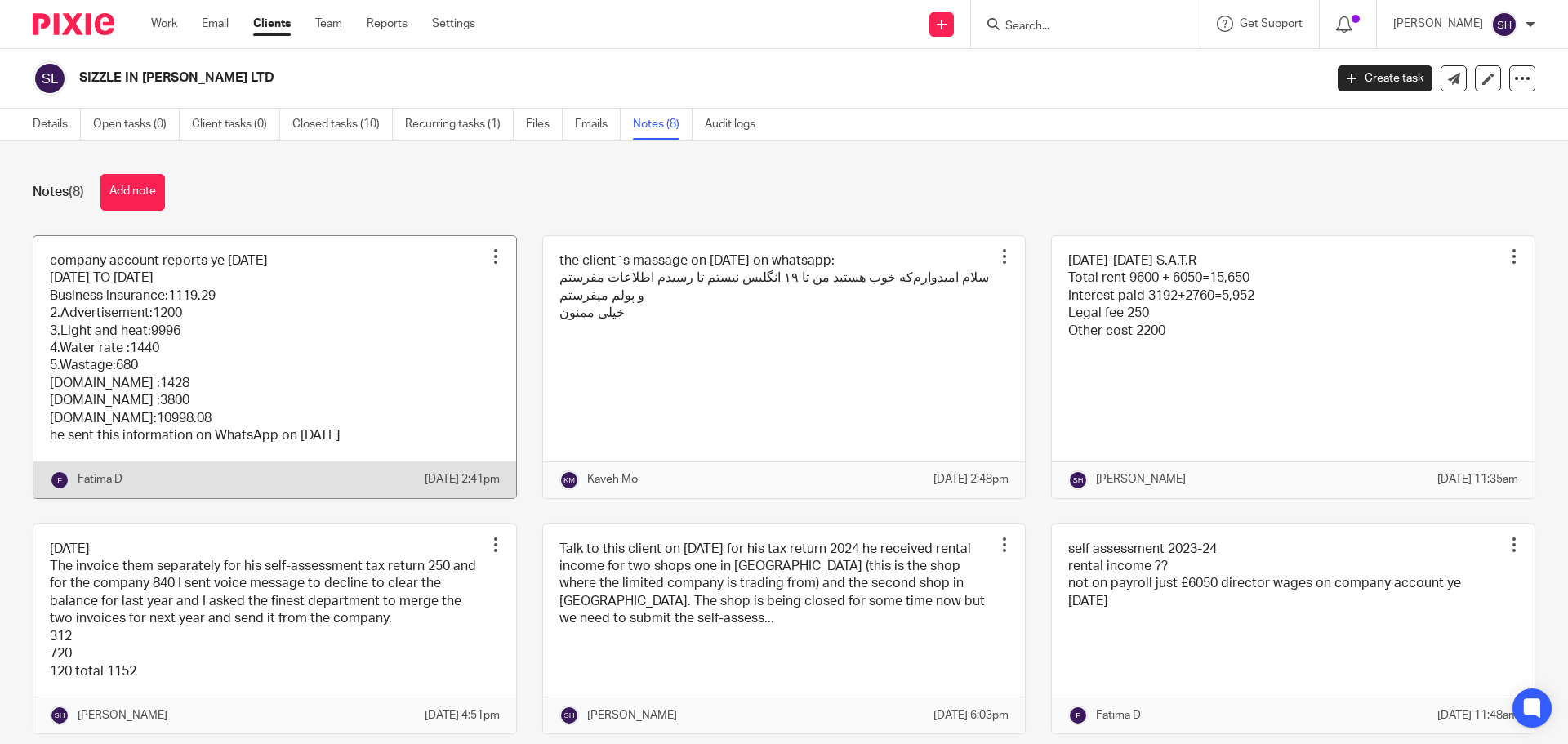
click at [317, 332] on link at bounding box center [275, 367] width 483 height 262
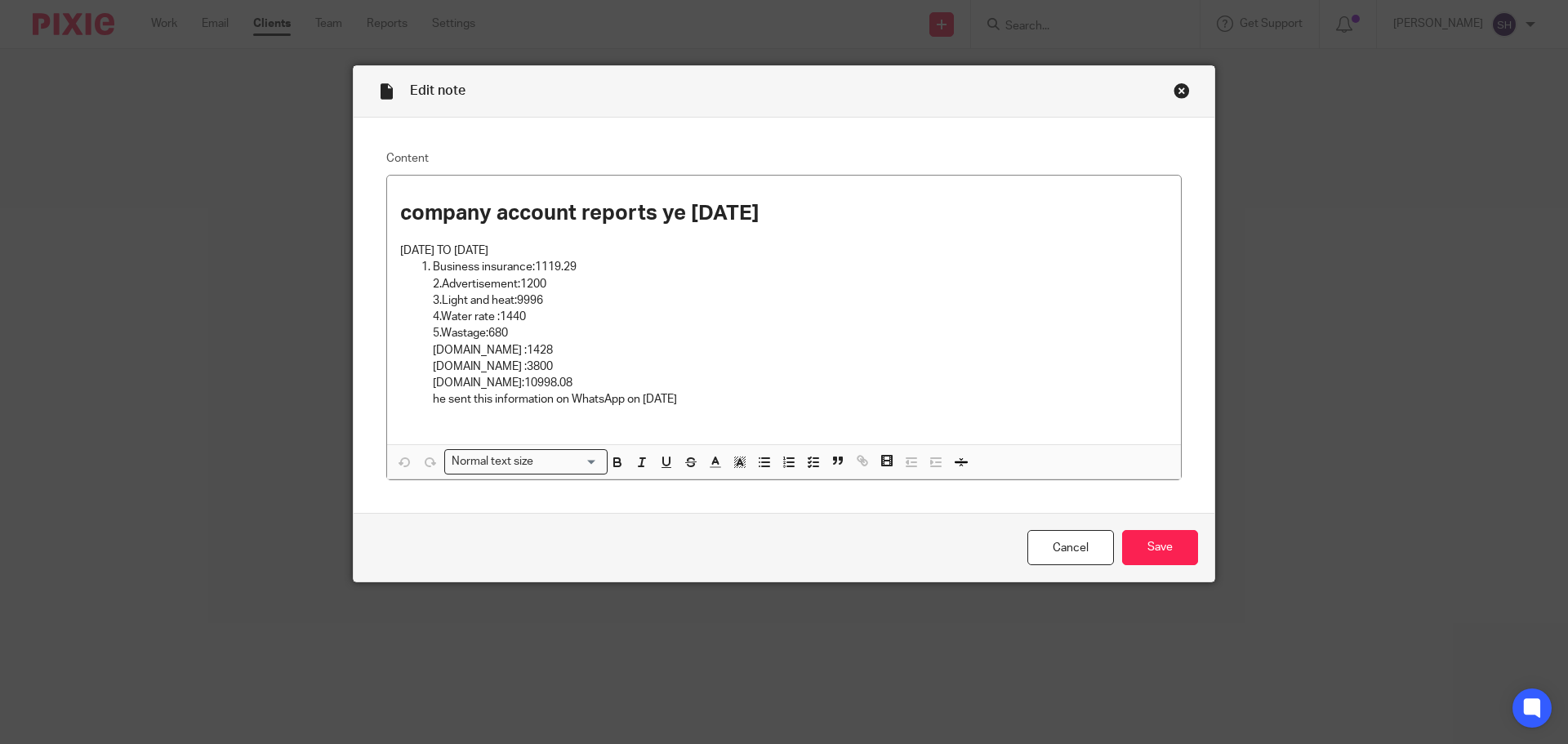
click at [1174, 88] on div "Close this dialog window" at bounding box center [1181, 90] width 17 height 17
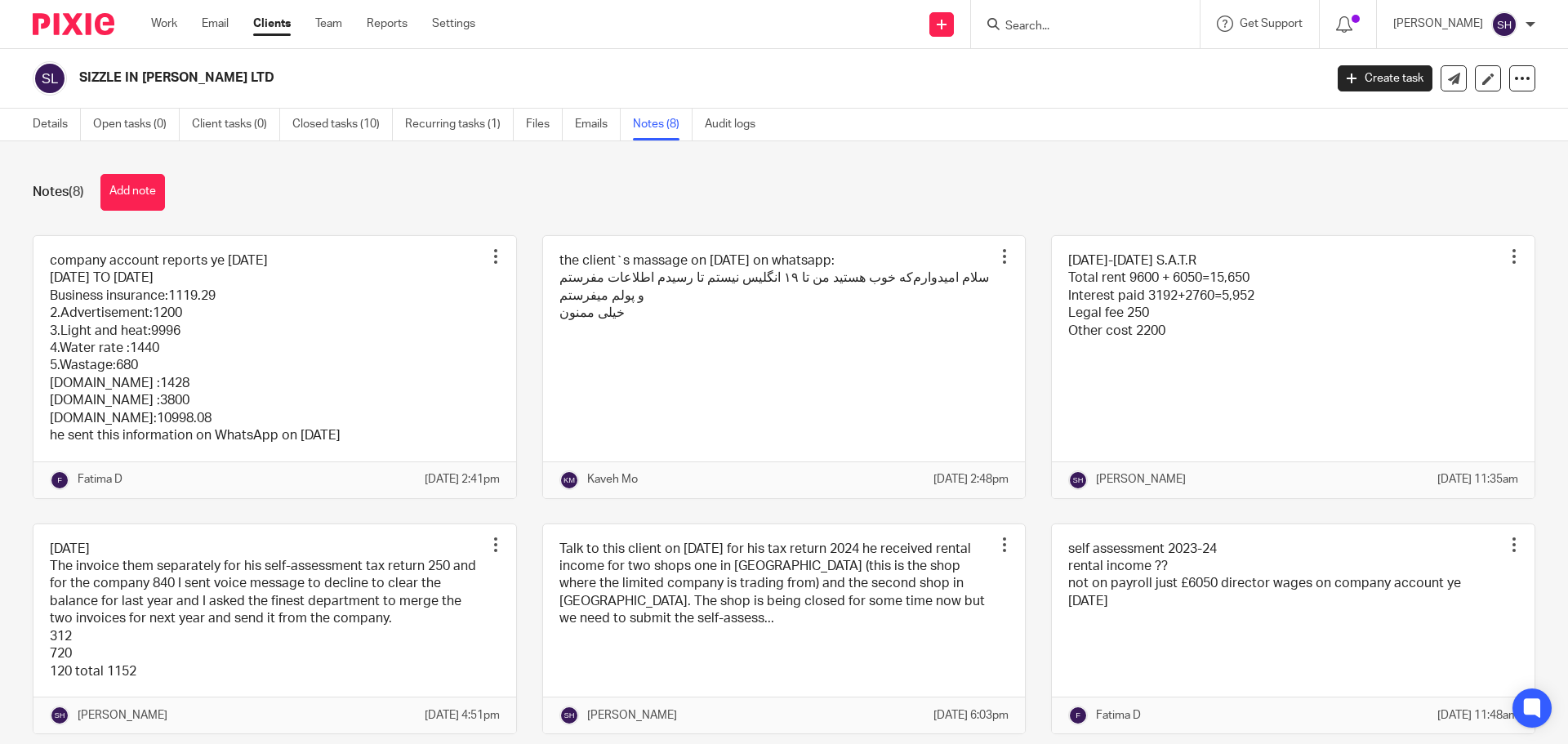
drag, startPoint x: 79, startPoint y: 75, endPoint x: 174, endPoint y: 78, distance: 95.0
click at [174, 78] on div "SIZZLE IN [PERSON_NAME] LTD" at bounding box center [672, 78] width 1280 height 34
copy h2 "SIZZLE IN BARR"
click at [58, 127] on link "Details" at bounding box center [56, 124] width 48 height 31
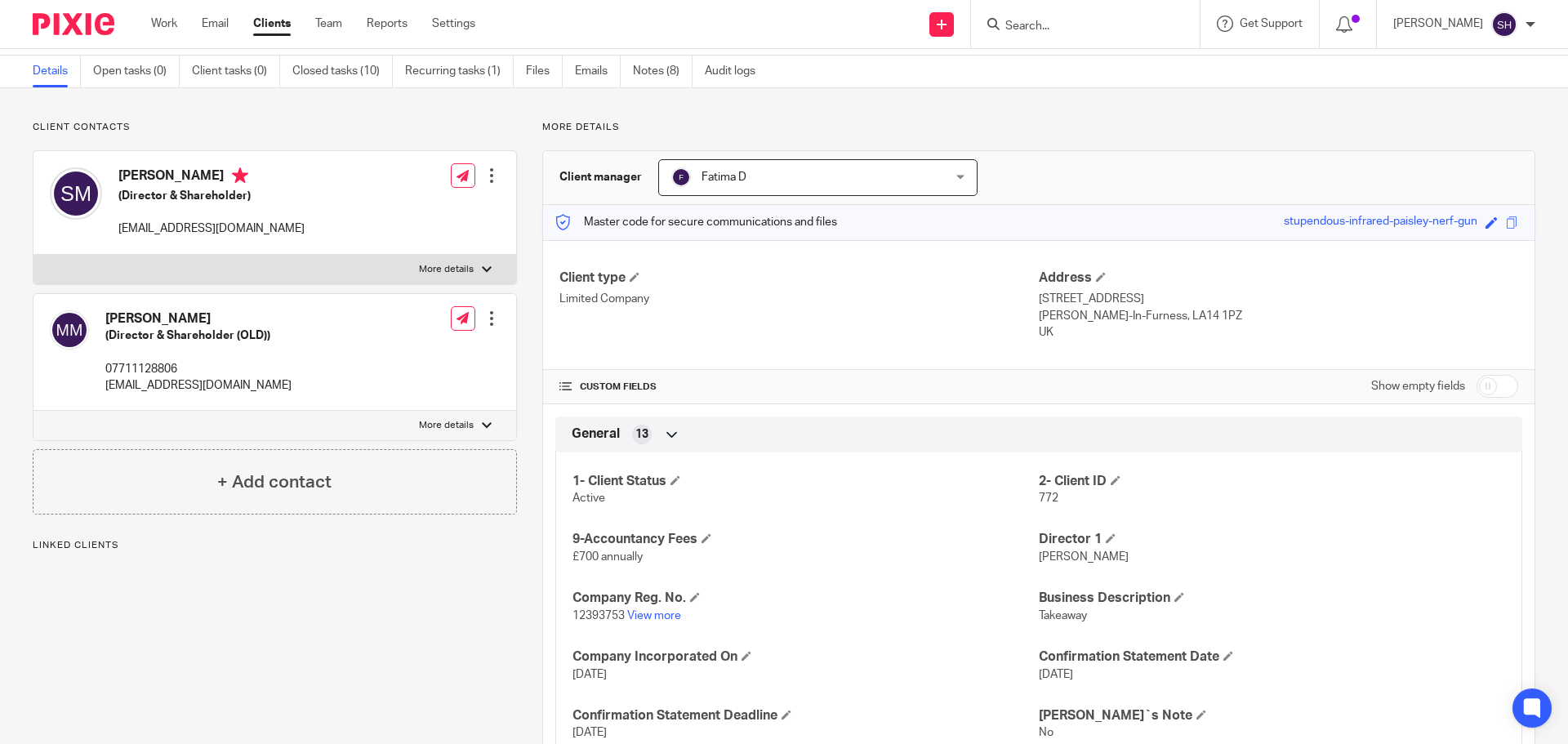
scroll to position [81, 0]
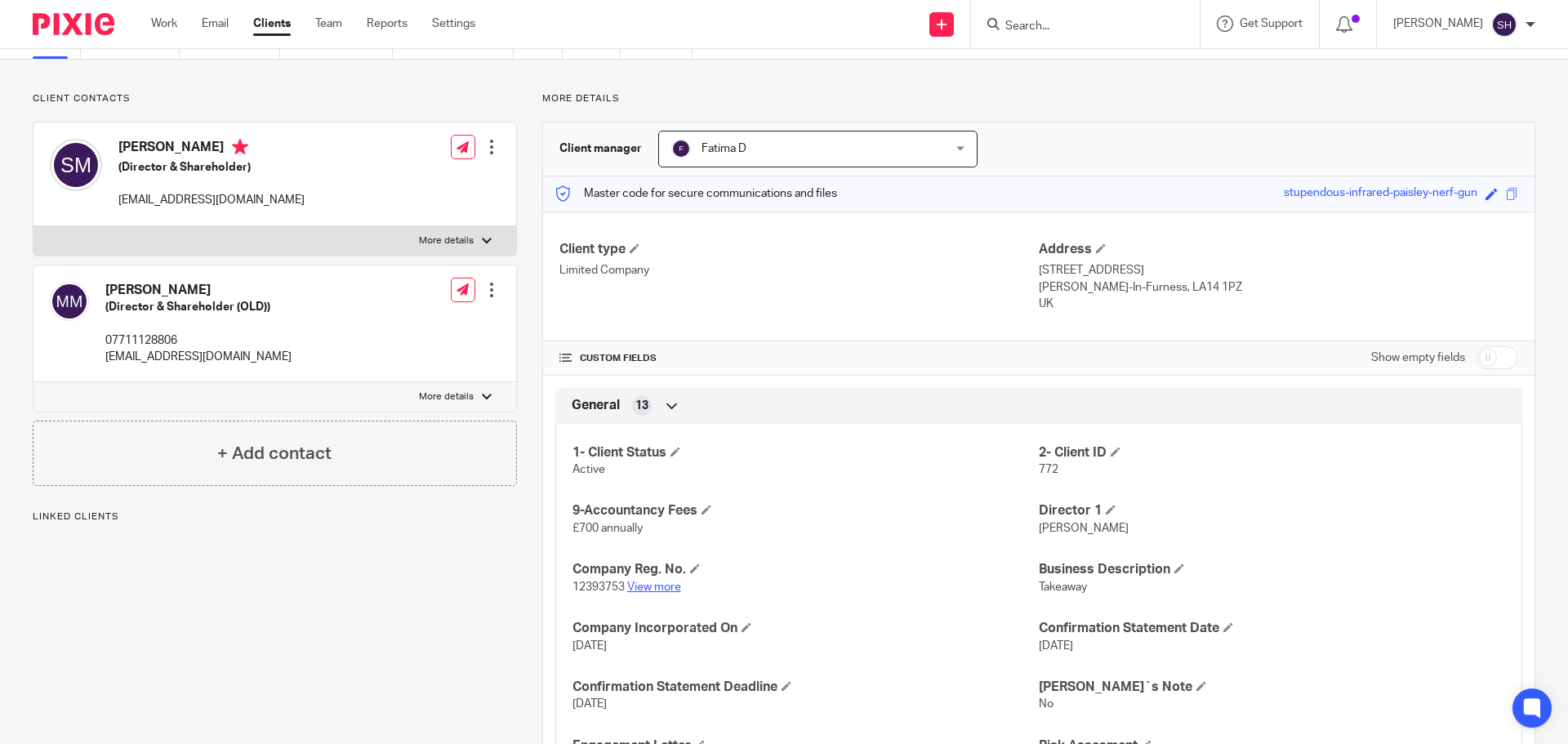
click at [660, 590] on link "View more" at bounding box center [654, 587] width 54 height 11
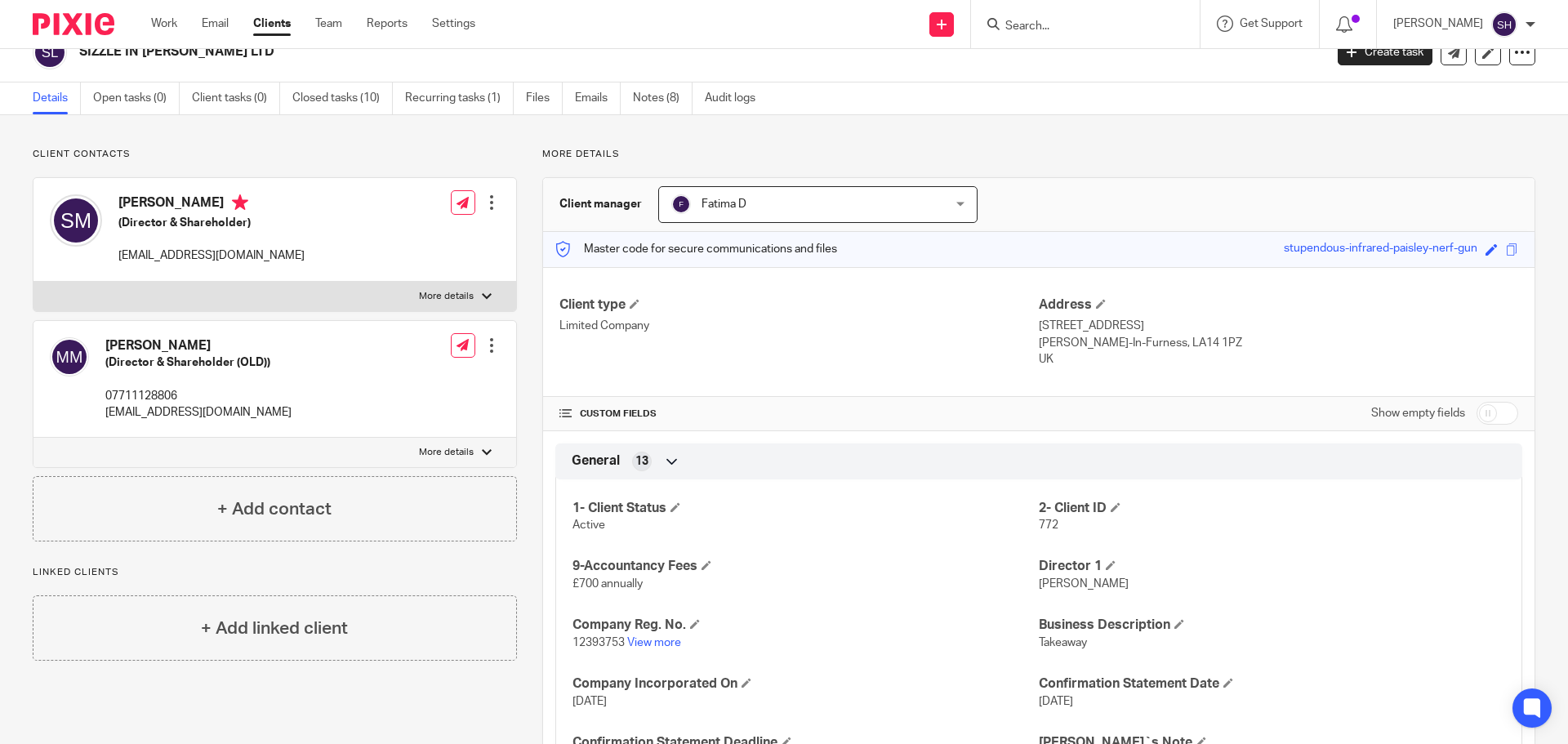
scroll to position [0, 0]
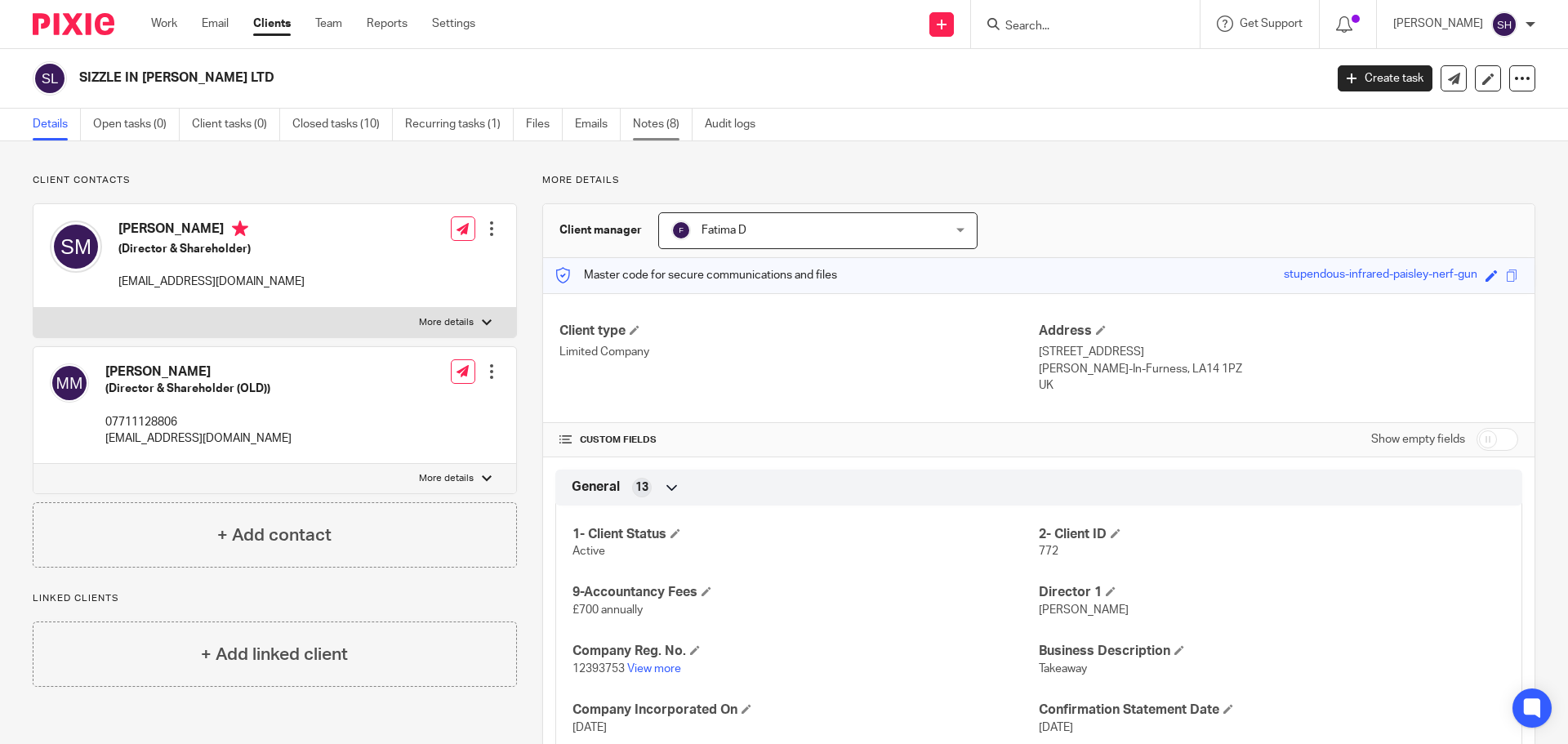
click at [654, 129] on link "Notes (8)" at bounding box center [663, 124] width 59 height 31
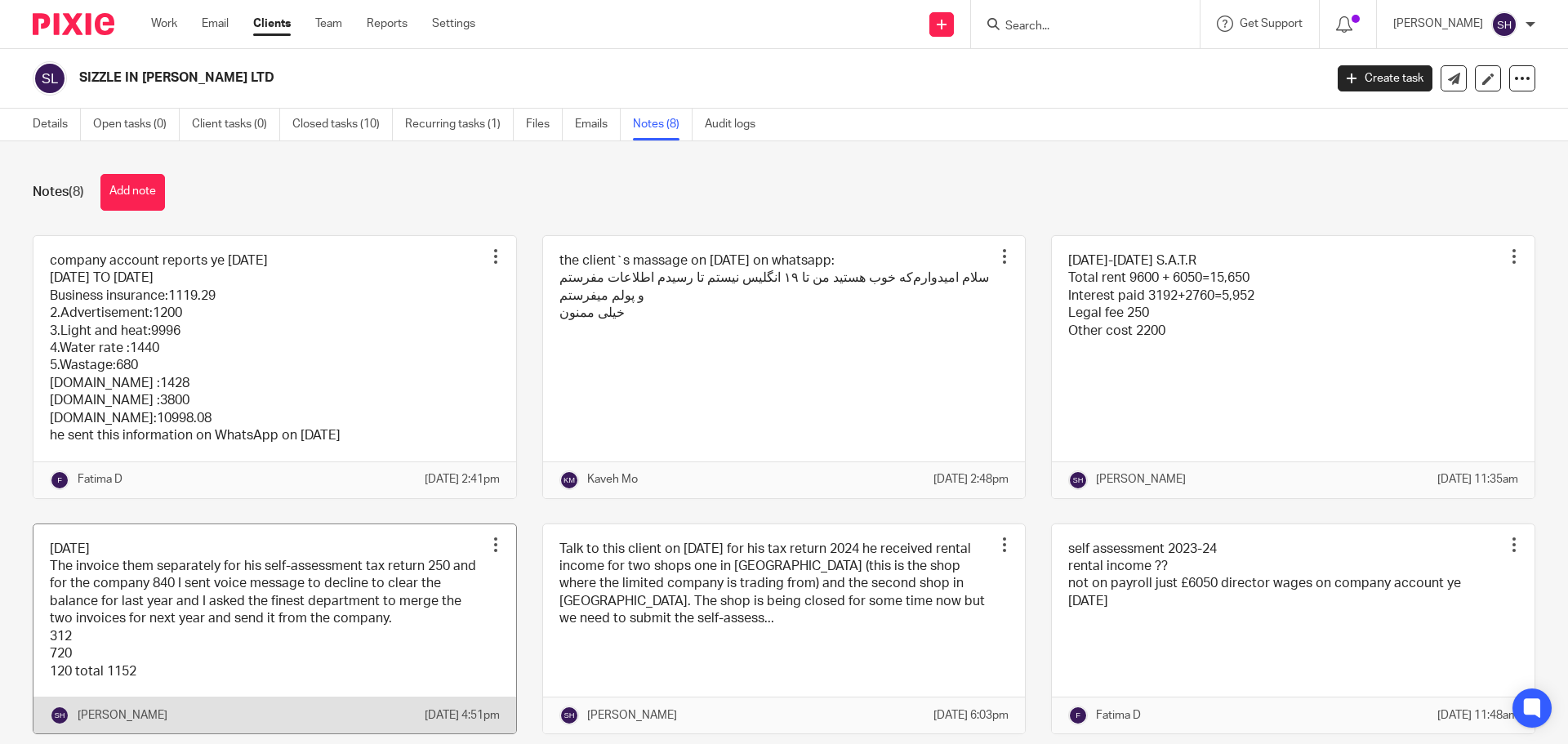
click at [261, 601] on link at bounding box center [275, 629] width 483 height 210
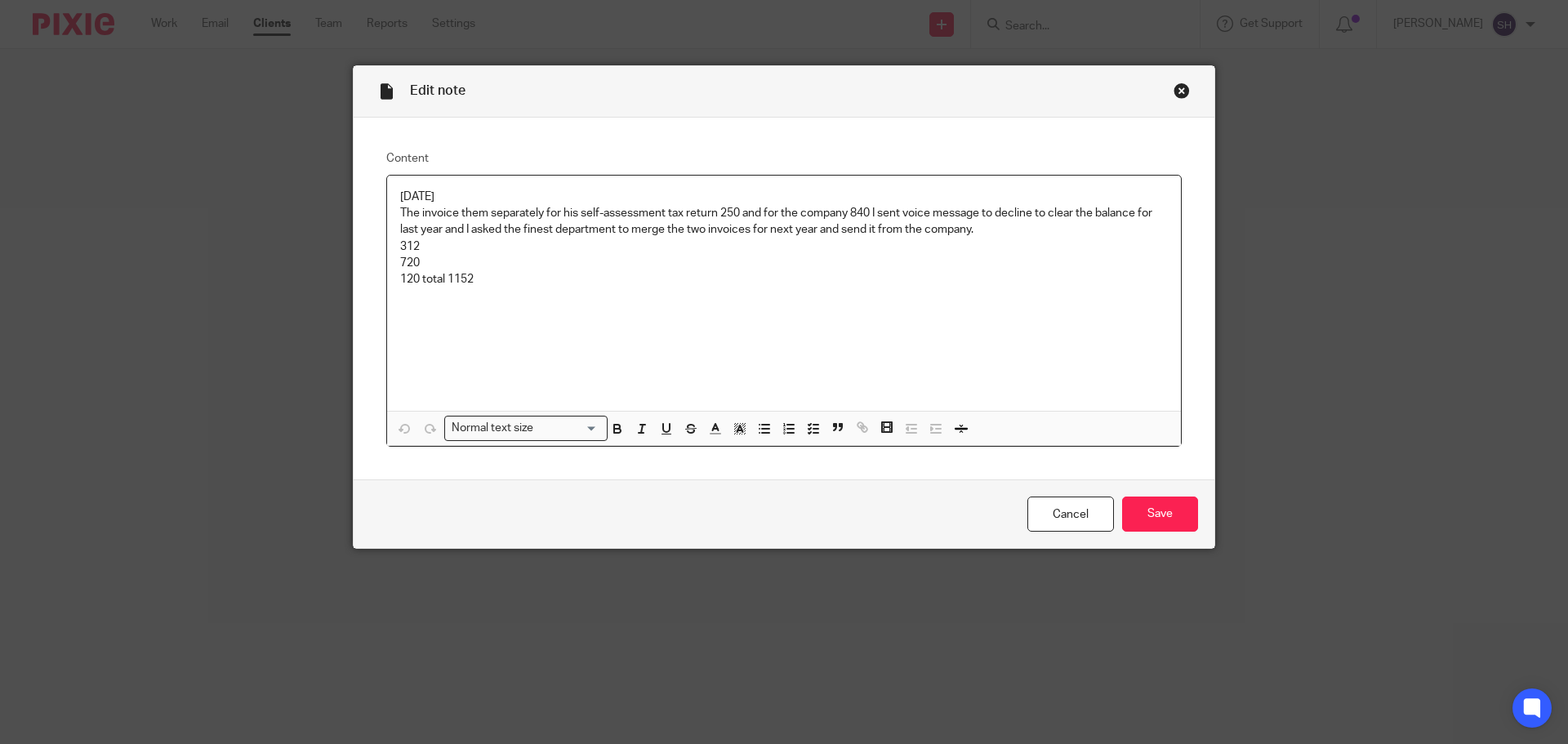
click at [491, 330] on div "[DATE] The invoice them separately for his self-assessment tax return 250 and f…" at bounding box center [784, 293] width 794 height 235
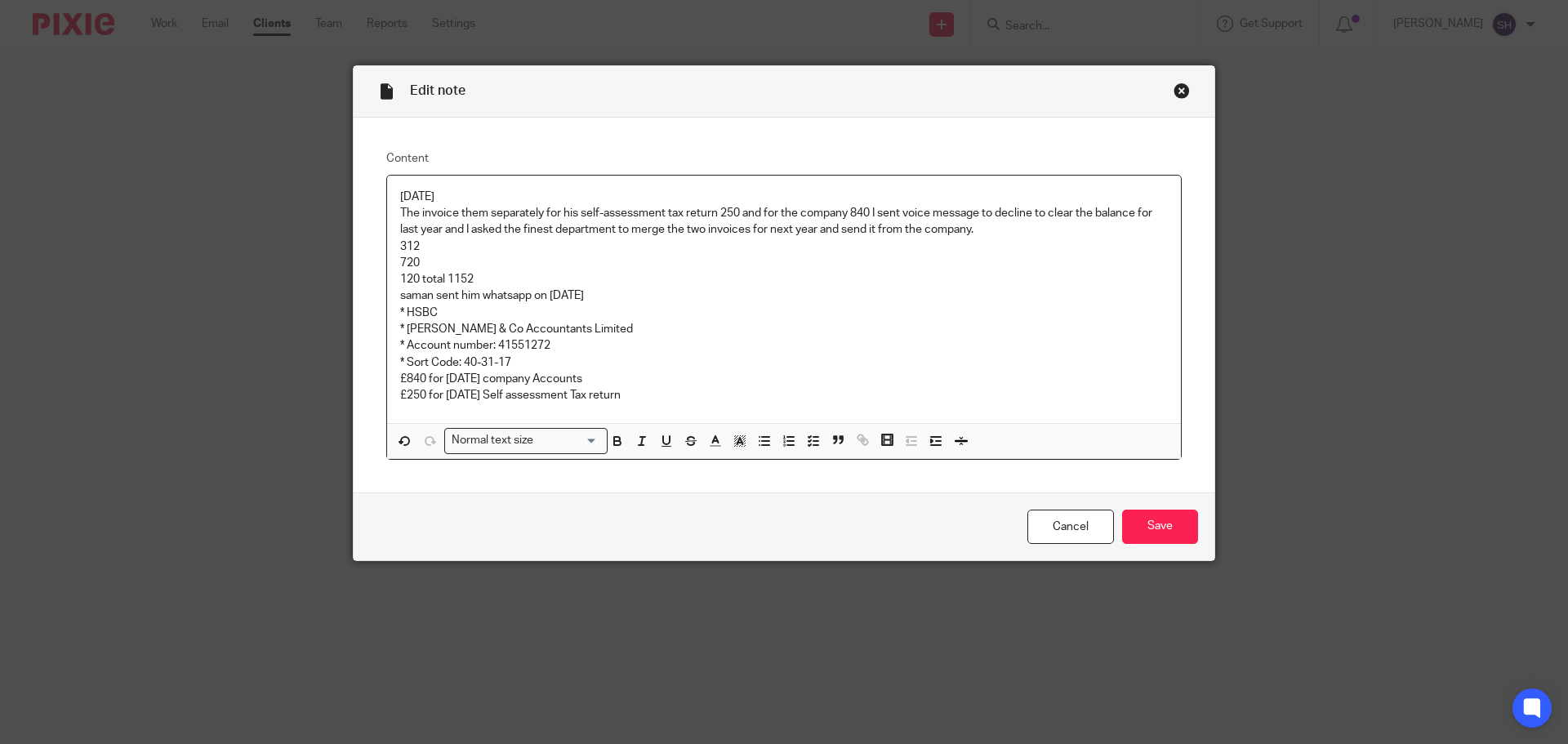
click at [647, 393] on p "£250 for [DATE] Self assessment Tax return" at bounding box center [784, 395] width 768 height 17
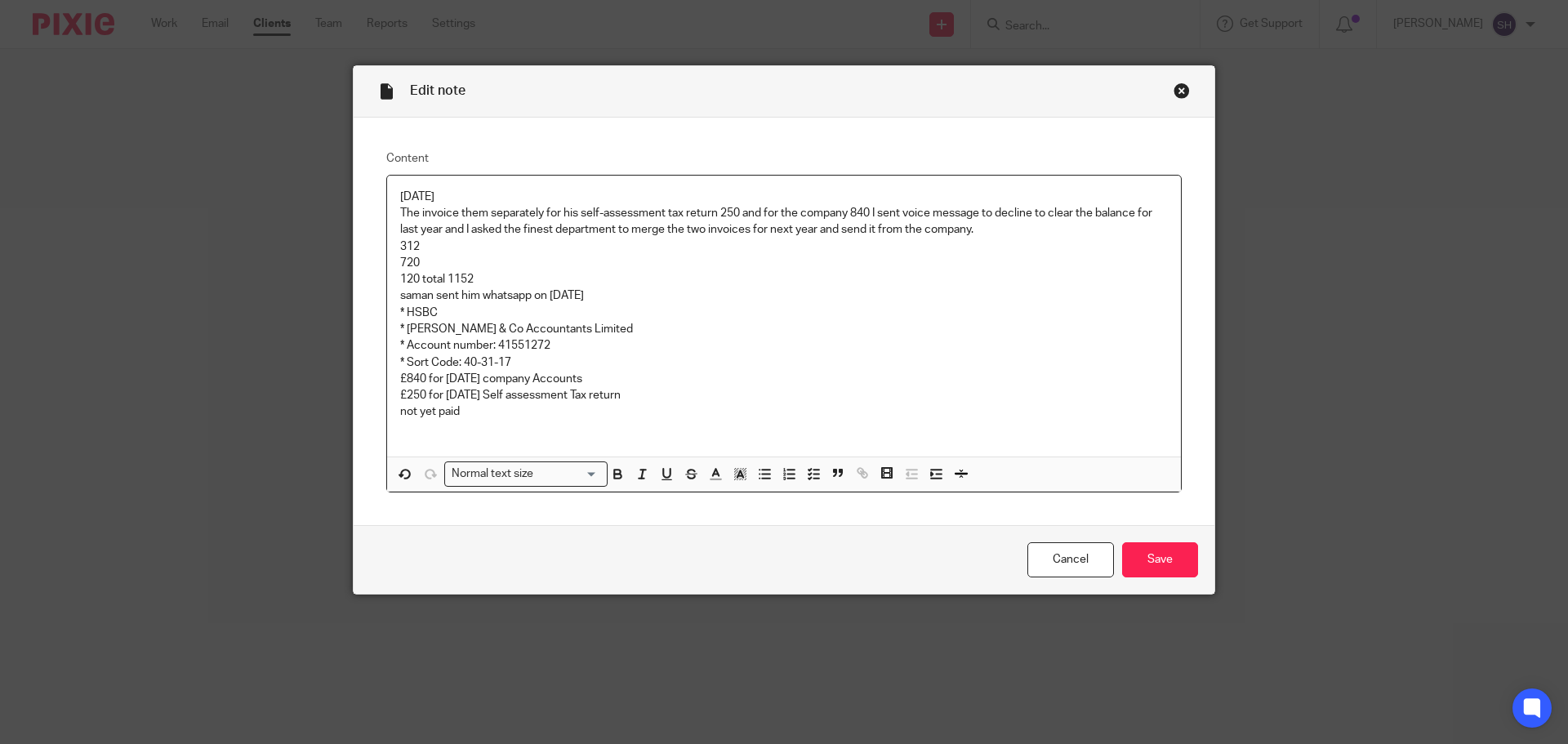
click at [401, 296] on p "saman sent him whatsapp on [DATE]" at bounding box center [784, 296] width 768 height 17
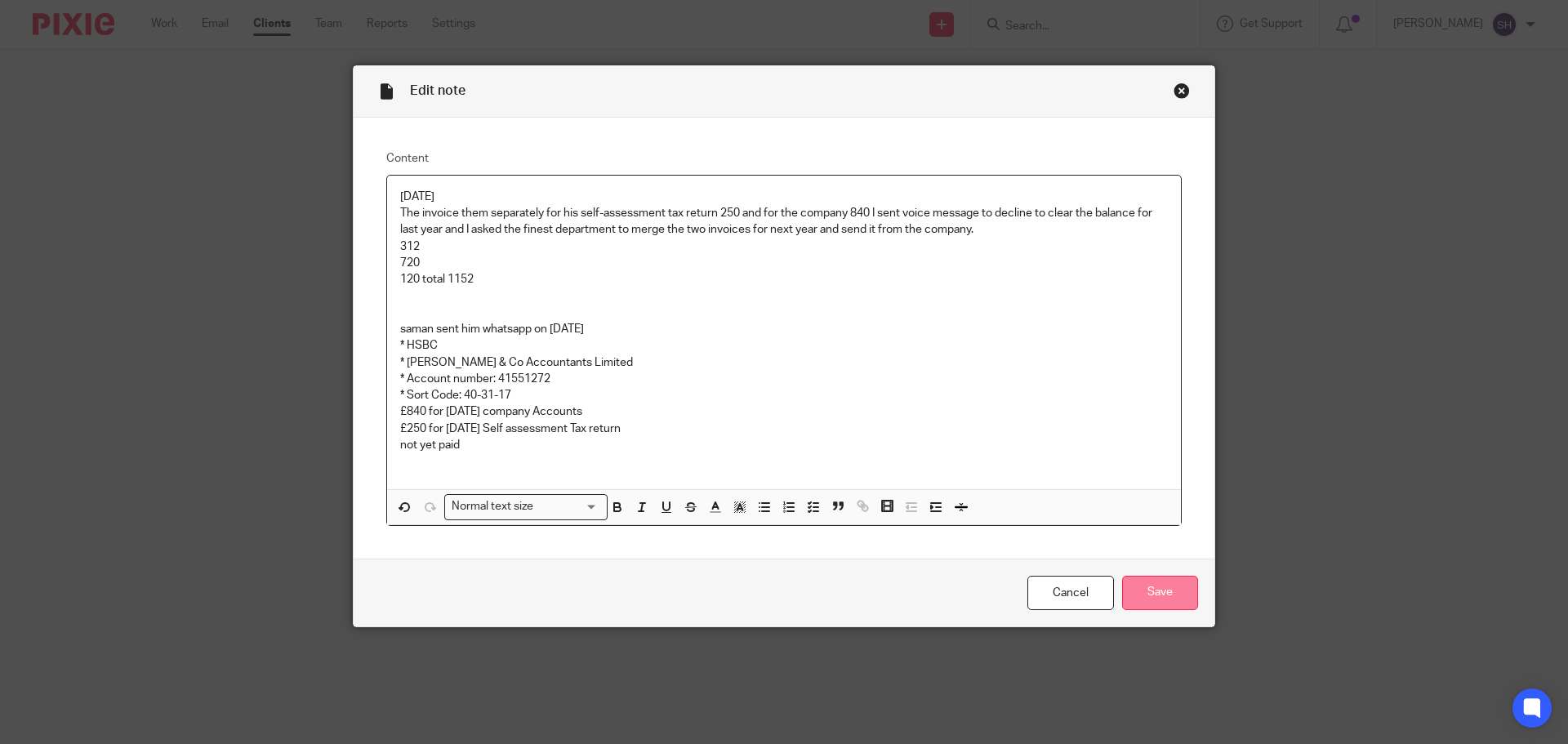
click at [1175, 608] on input "Save" at bounding box center [1160, 593] width 76 height 35
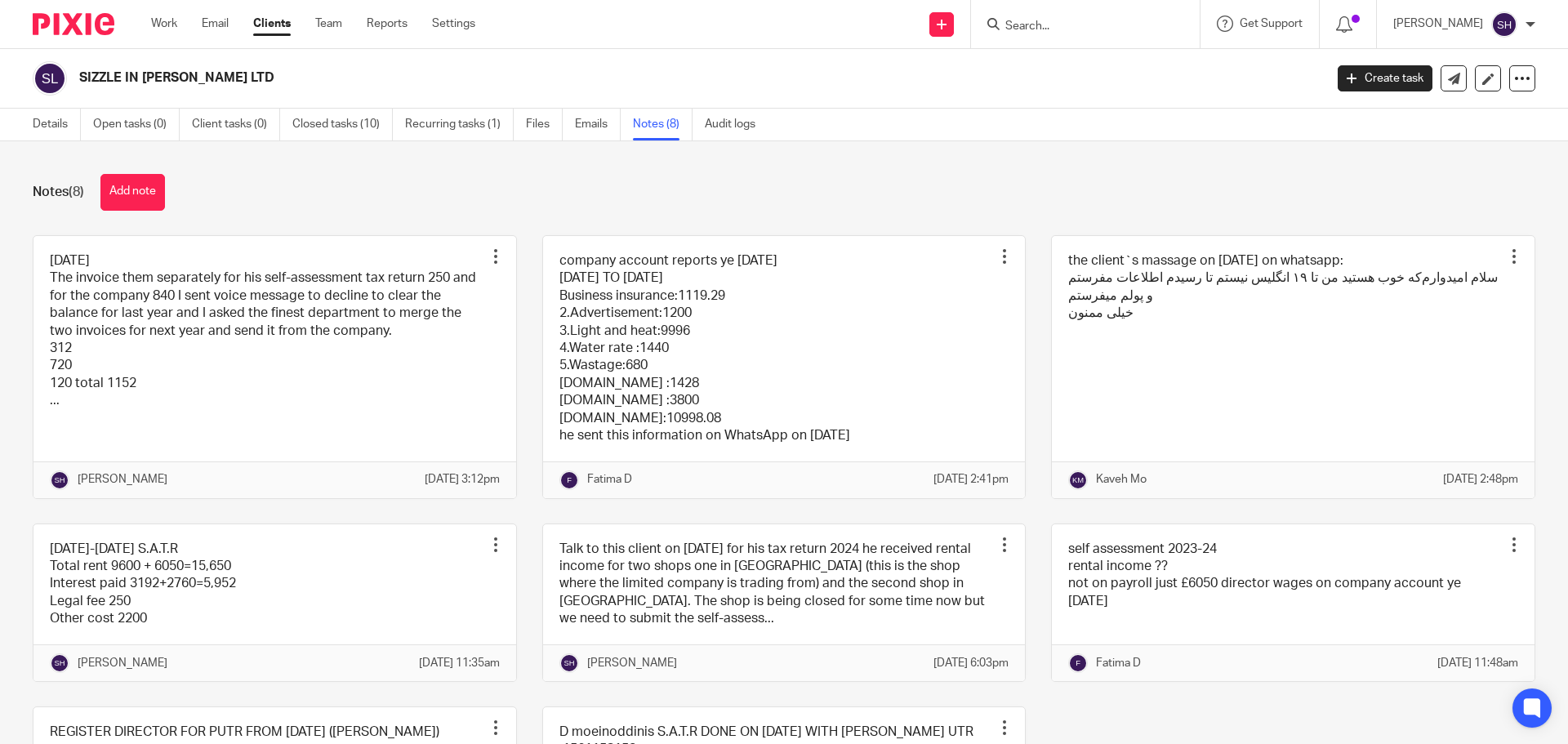
click at [1130, 23] on input "Search" at bounding box center [1077, 26] width 147 height 15
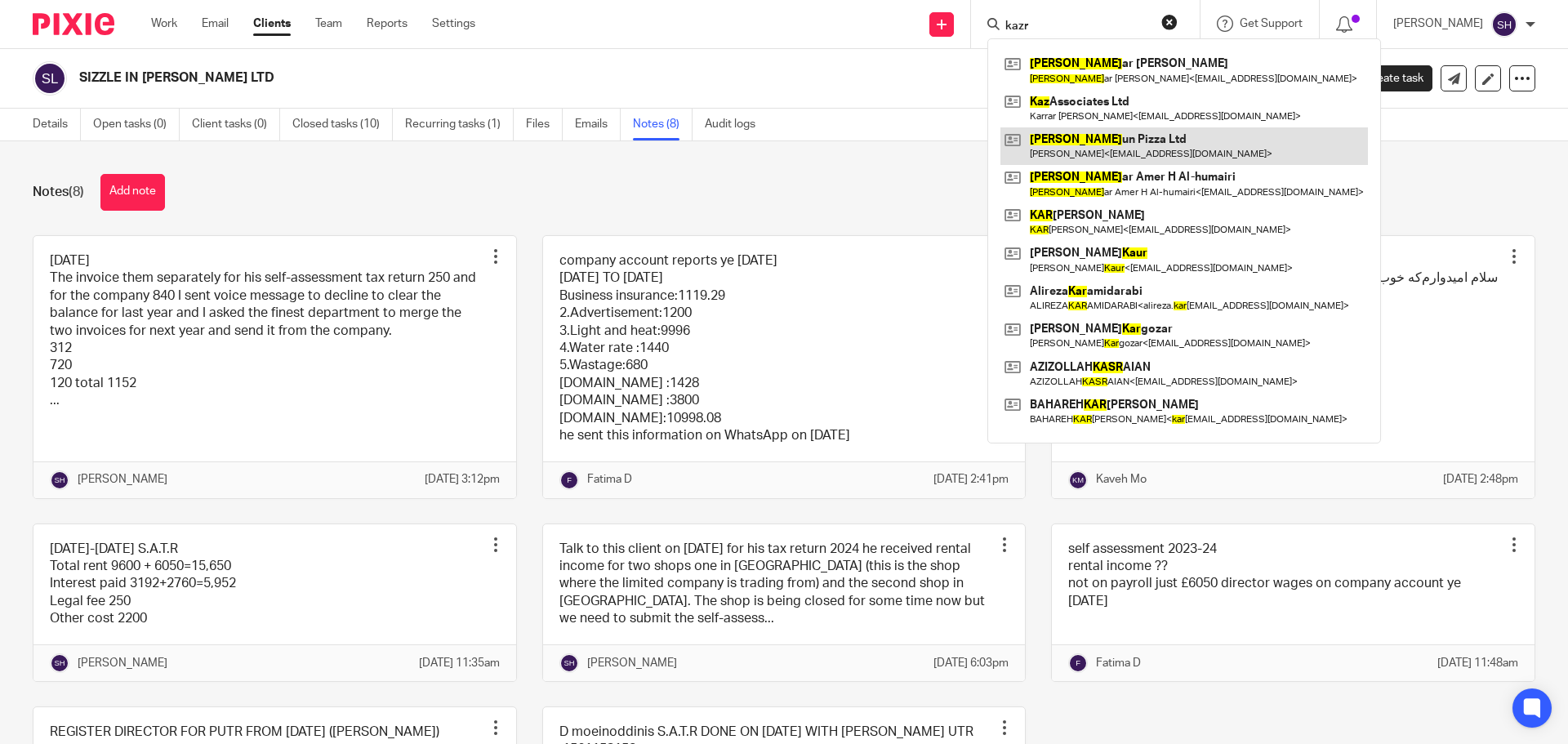
type input "kazr"
click at [1125, 150] on link at bounding box center [1184, 146] width 367 height 38
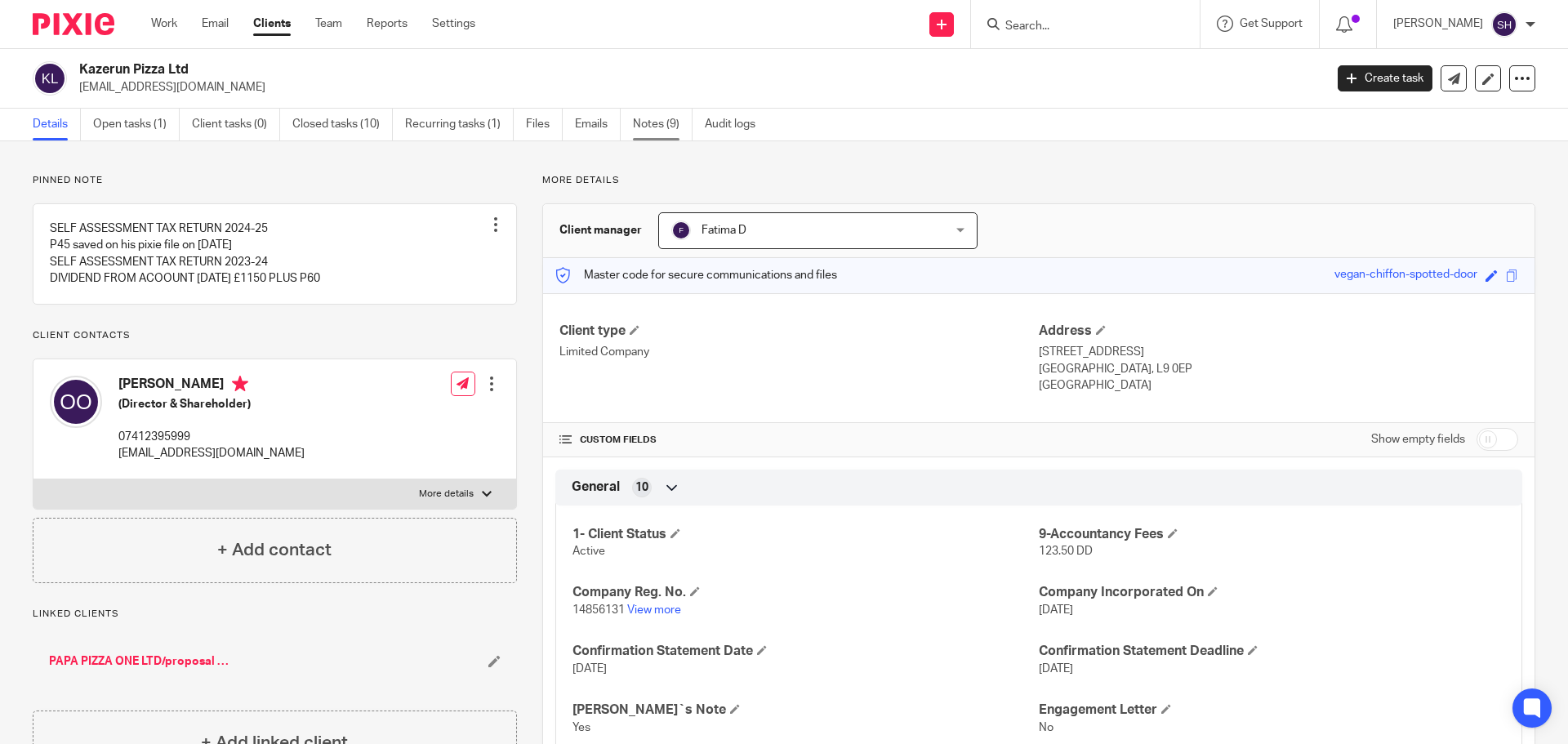
click at [652, 126] on link "Notes (9)" at bounding box center [663, 124] width 59 height 31
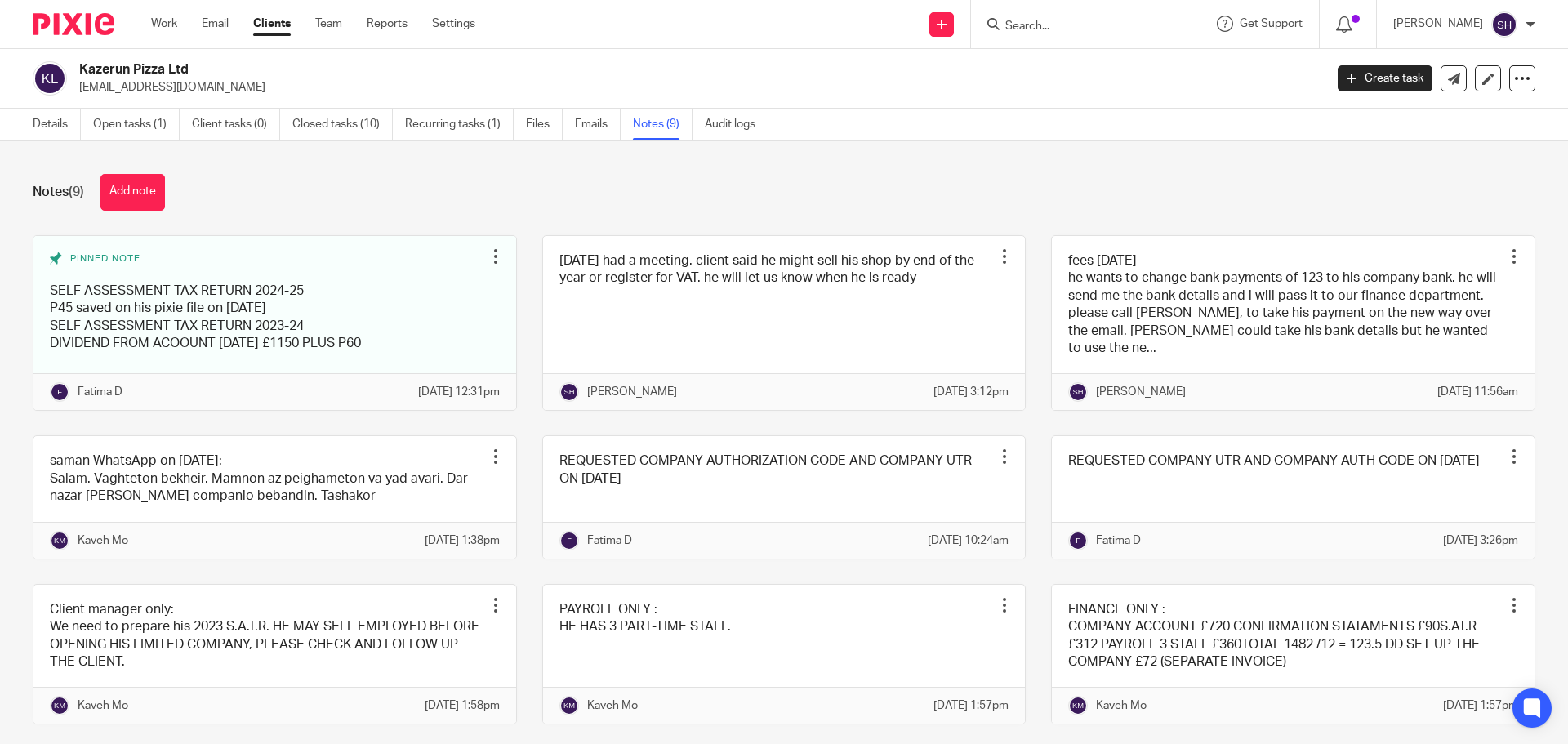
drag, startPoint x: 79, startPoint y: 65, endPoint x: 143, endPoint y: 69, distance: 64.1
click at [150, 70] on div "Kazerun Pizza Ltd [EMAIL_ADDRESS][DOMAIN_NAME]" at bounding box center [672, 78] width 1280 height 34
copy h2 "Kazerun Piz"
click at [1089, 31] on input "Search" at bounding box center [1077, 26] width 147 height 15
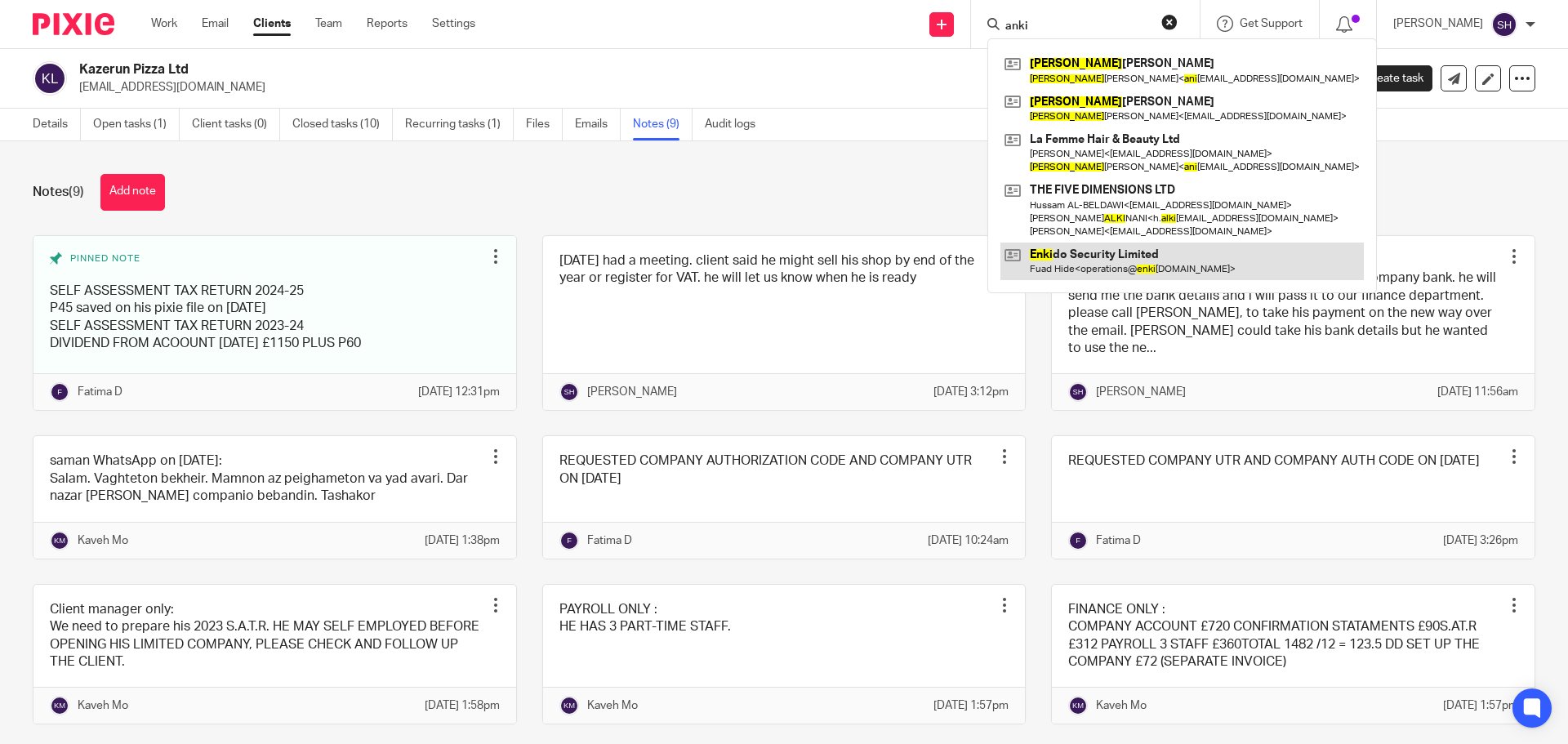
type input "anki"
click at [1075, 267] on link at bounding box center [1182, 261] width 364 height 38
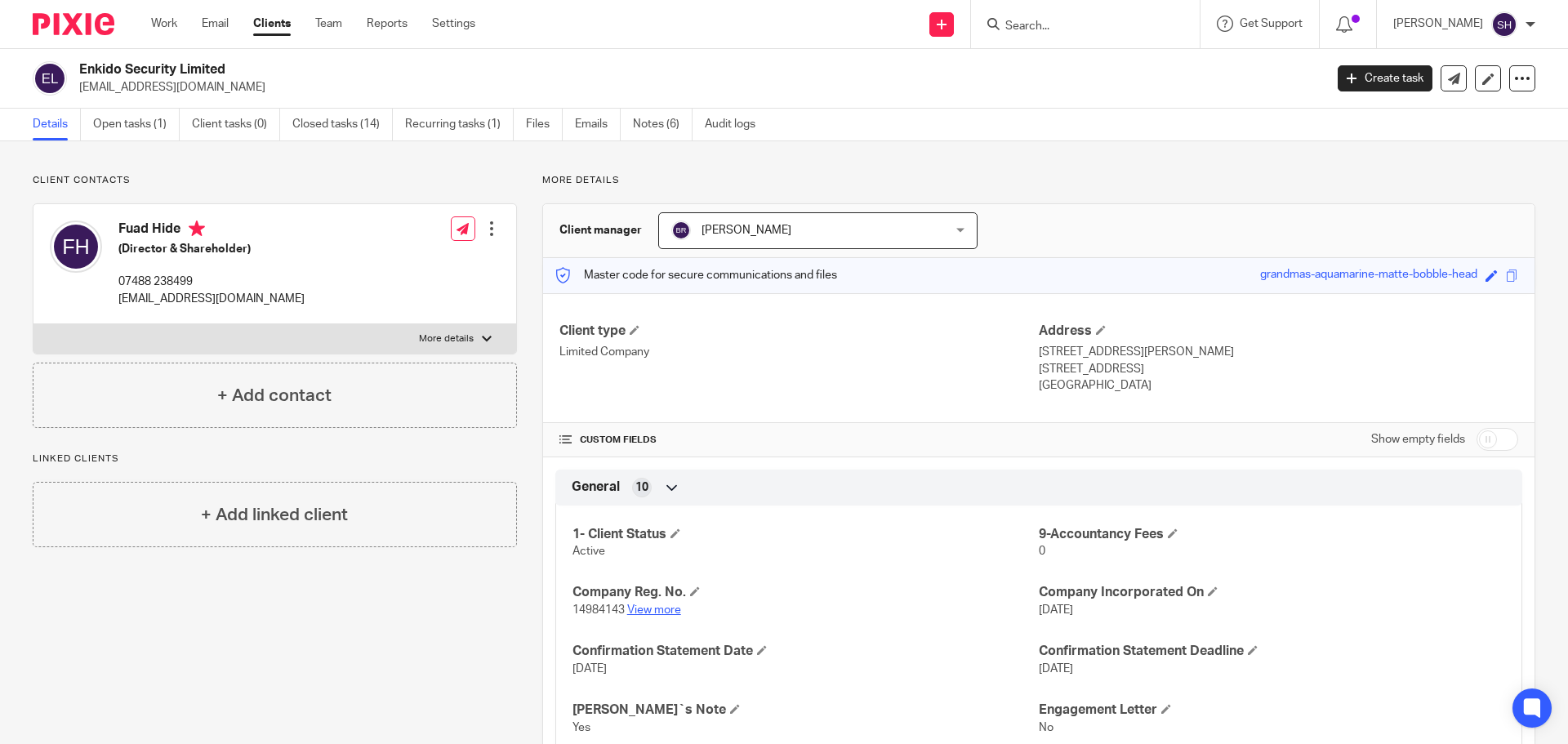
click at [653, 604] on link "View more" at bounding box center [654, 609] width 54 height 11
click at [447, 344] on p "More details" at bounding box center [446, 338] width 55 height 13
click at [33, 324] on input "More details" at bounding box center [32, 323] width 1 height 1
checkbox input "true"
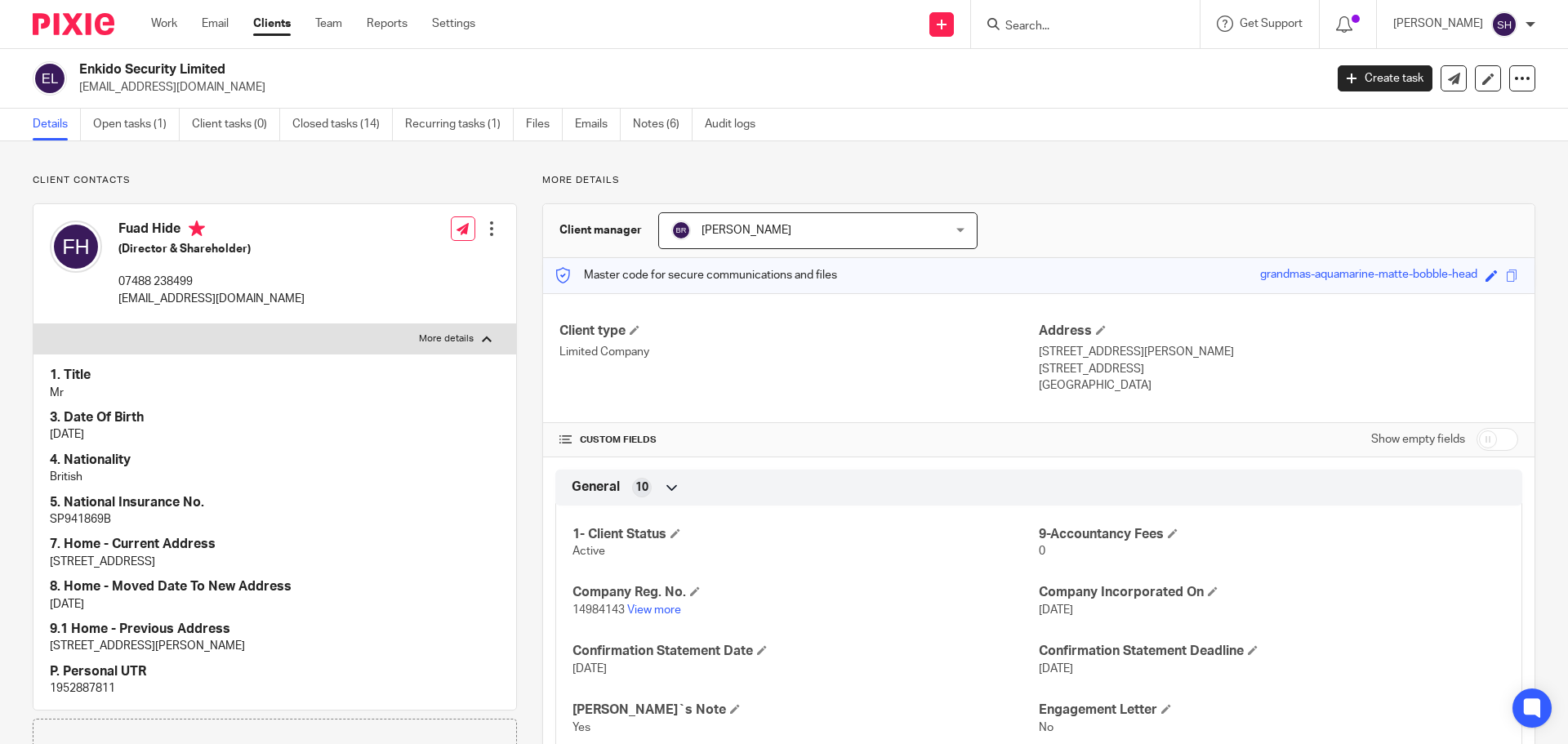
click at [1098, 25] on input "Search" at bounding box center [1077, 26] width 147 height 15
type input "ali mokhtar"
click at [1073, 65] on link at bounding box center [1132, 70] width 263 height 38
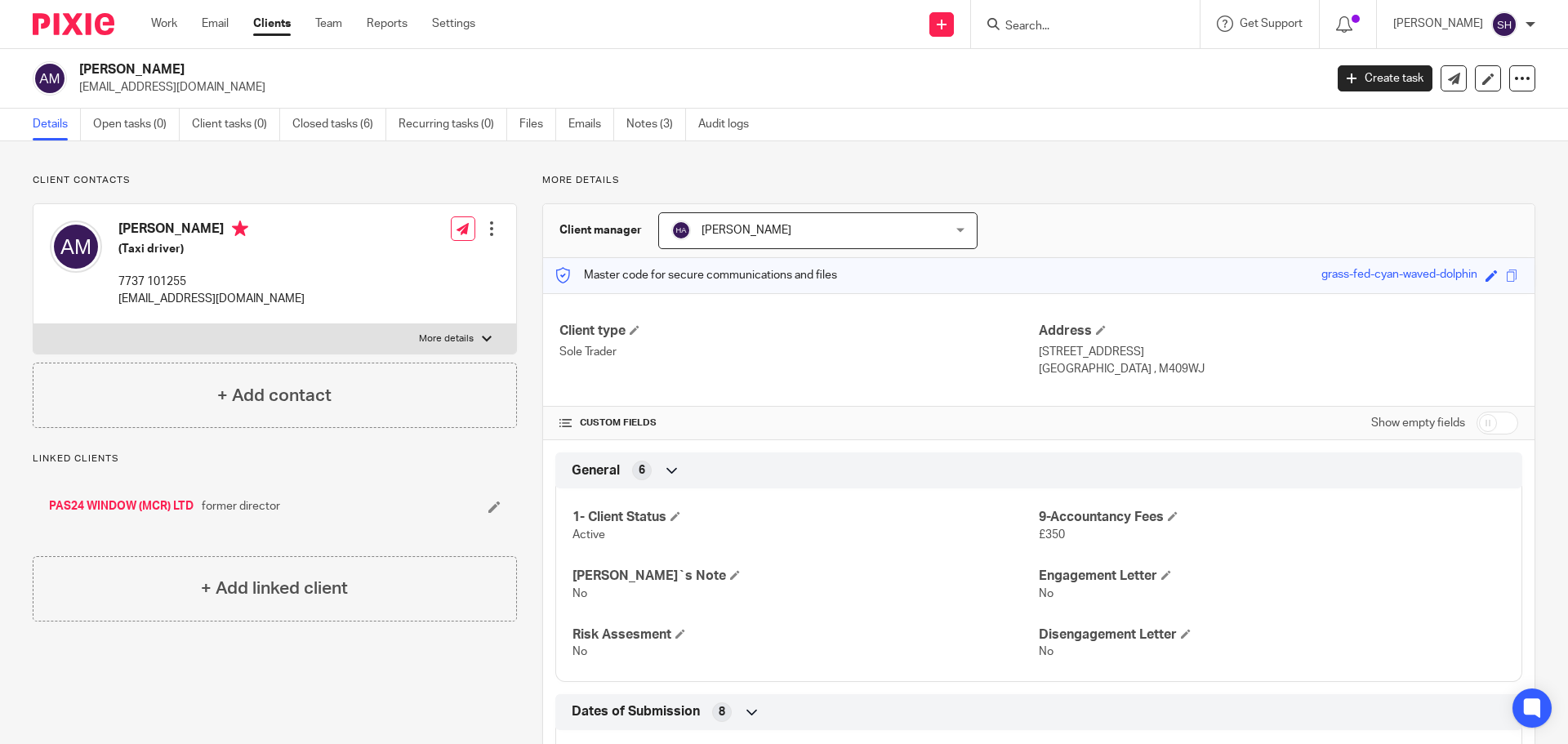
click at [455, 344] on p "More details" at bounding box center [446, 338] width 55 height 13
click at [33, 324] on input "More details" at bounding box center [32, 323] width 1 height 1
checkbox input "true"
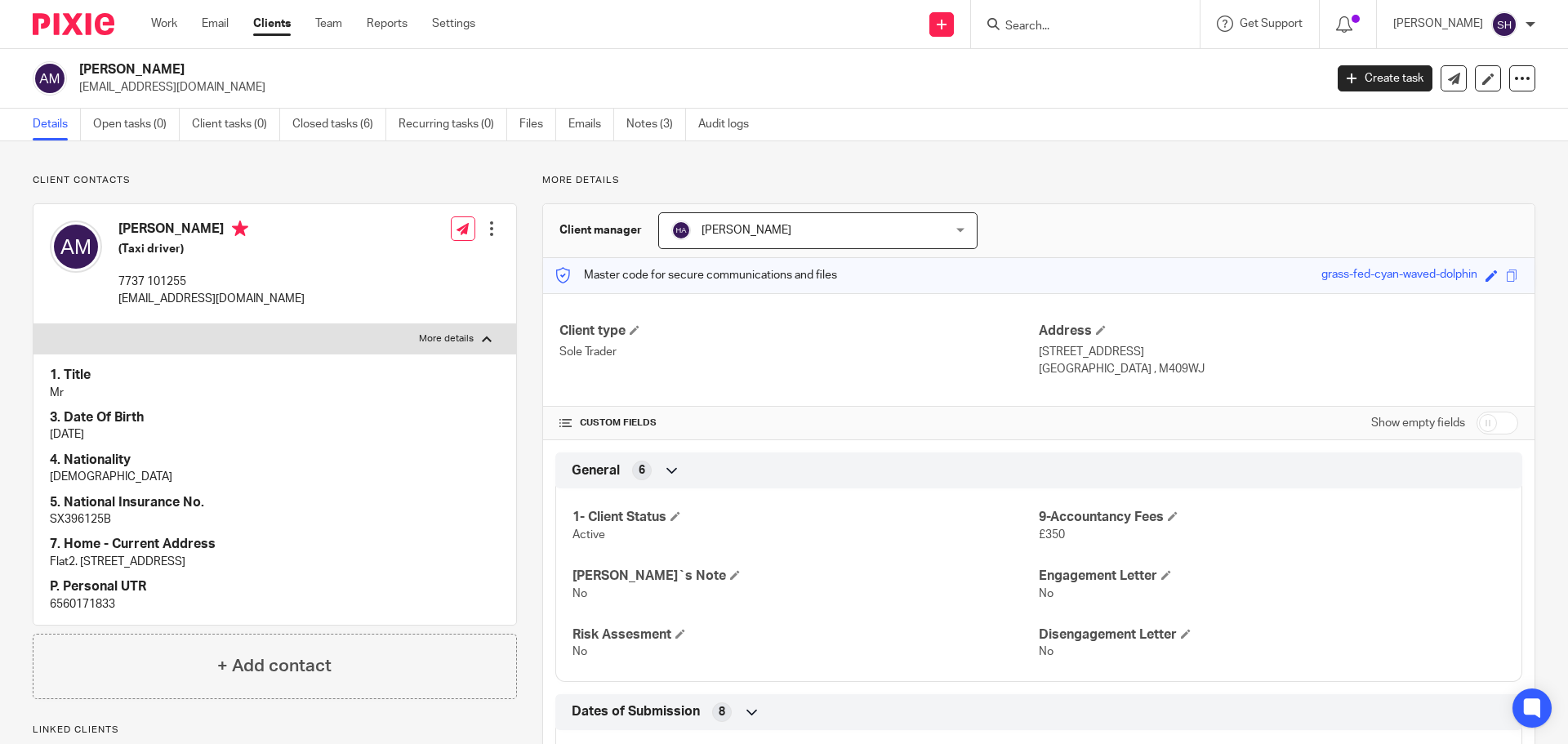
click at [105, 602] on p "6560171833" at bounding box center [275, 604] width 450 height 17
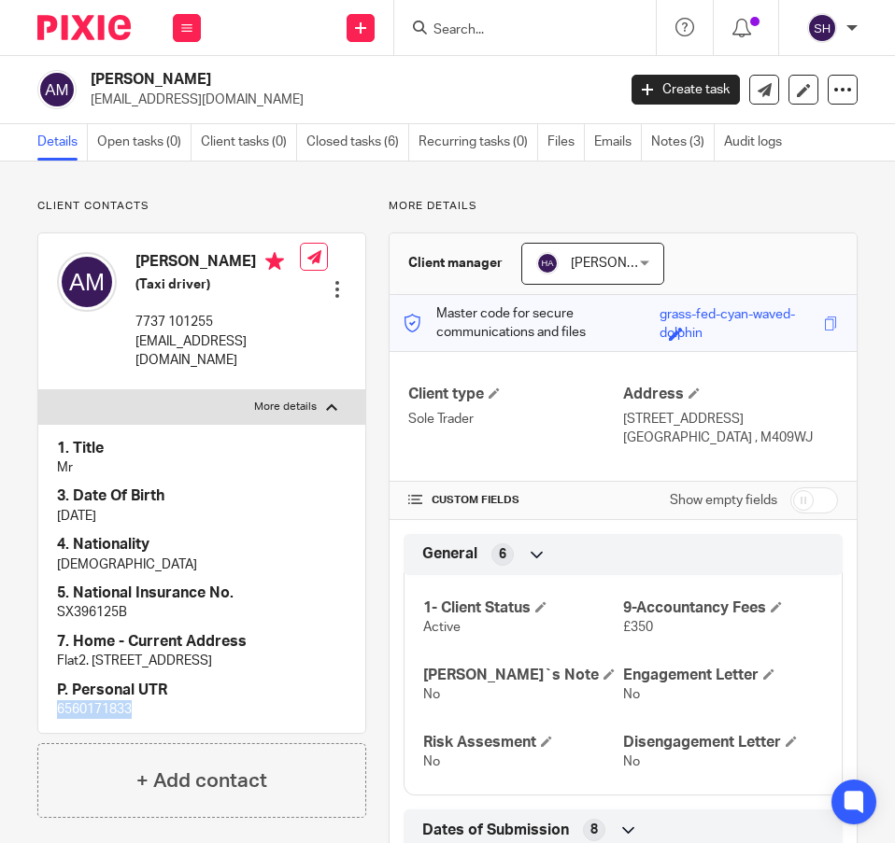
click at [95, 706] on p "6560171833" at bounding box center [201, 709] width 289 height 19
drag, startPoint x: 140, startPoint y: 710, endPoint x: 85, endPoint y: 692, distance: 57.9
click at [78, 689] on div "P. Personal UTR 6560171833" at bounding box center [201, 700] width 289 height 39
drag, startPoint x: 88, startPoint y: 693, endPoint x: 92, endPoint y: 702, distance: 10.4
click at [92, 700] on p "6560171833" at bounding box center [201, 709] width 289 height 19
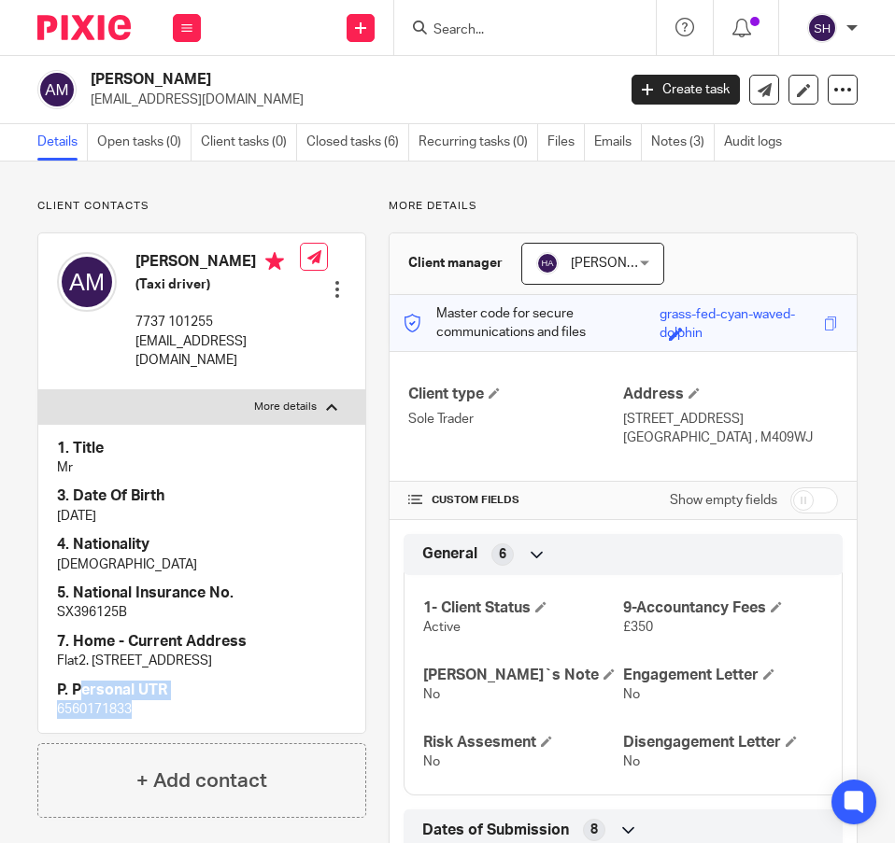
click at [148, 710] on p "6560171833" at bounding box center [201, 709] width 289 height 19
drag, startPoint x: 136, startPoint y: 707, endPoint x: 74, endPoint y: 690, distance: 64.8
click at [74, 690] on div "P. Personal UTR 6560171833" at bounding box center [201, 700] width 289 height 39
copy div "Personal UTR 6560171833"
click at [464, 29] on input "Search" at bounding box center [515, 30] width 168 height 17
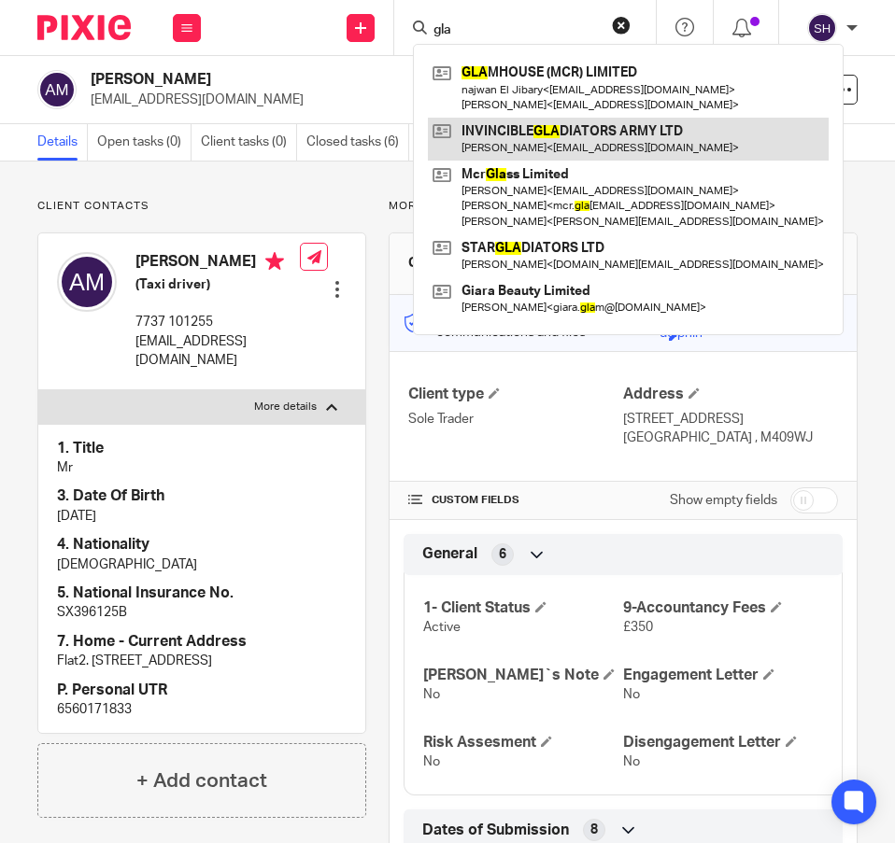
type input "gla"
click at [589, 152] on link at bounding box center [628, 139] width 401 height 43
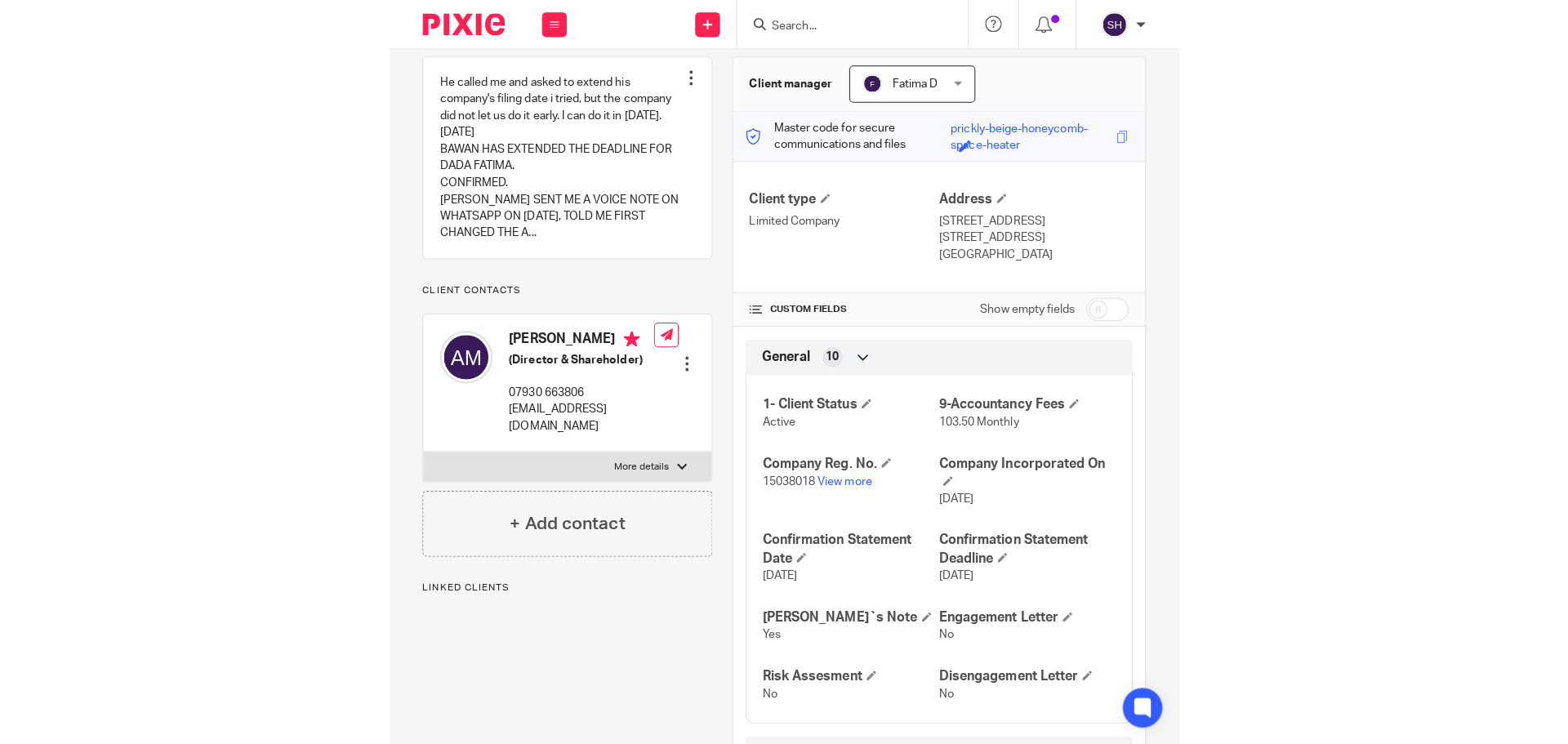
scroll to position [163, 0]
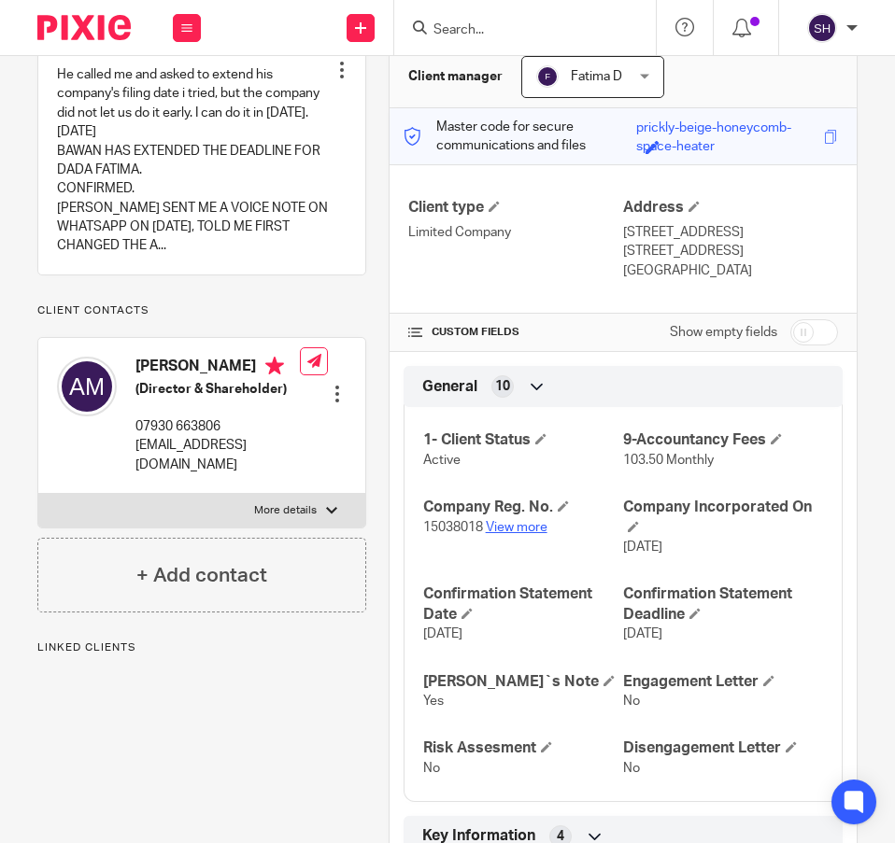
click at [534, 526] on link "View more" at bounding box center [517, 527] width 62 height 13
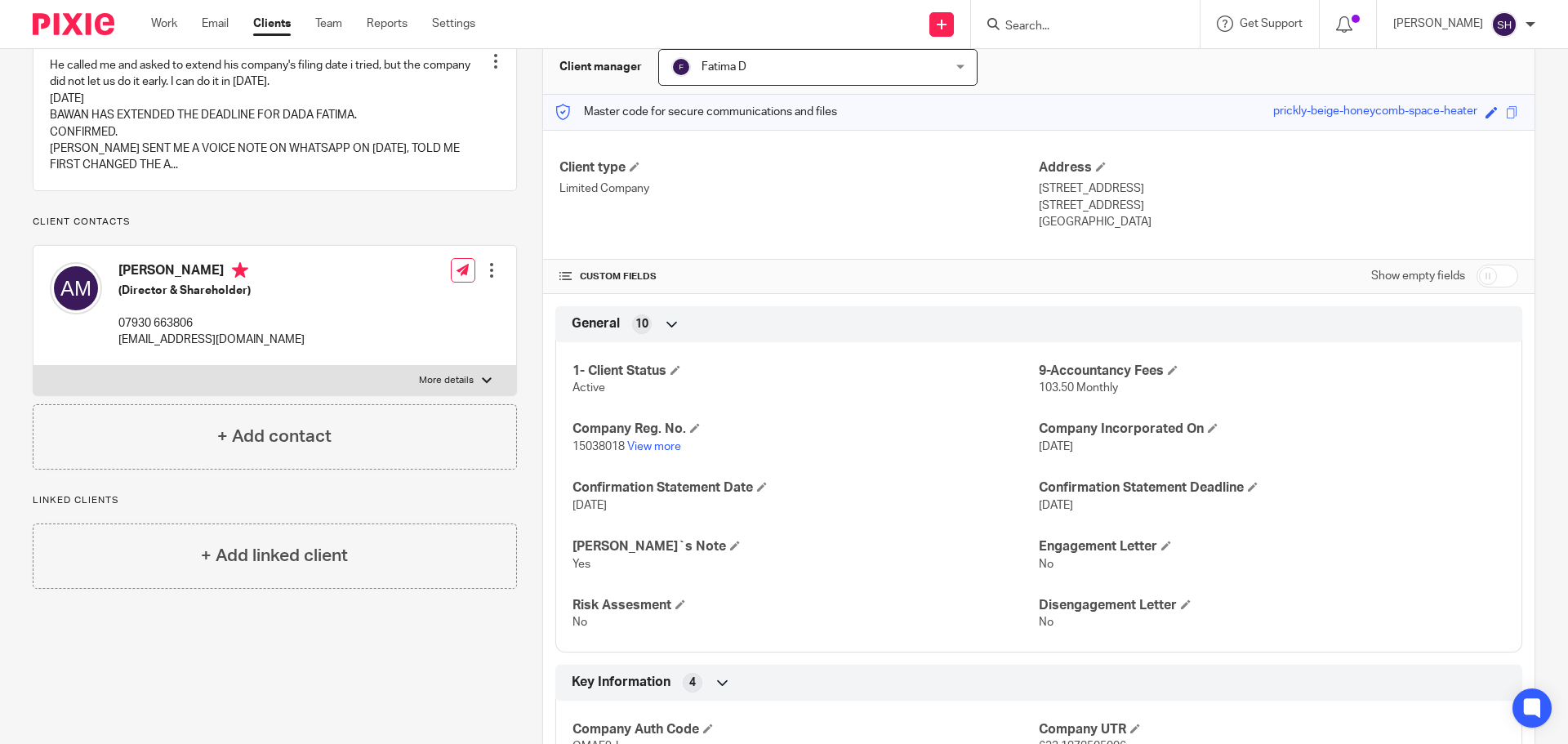
click at [782, 27] on input "Search" at bounding box center [1077, 26] width 147 height 15
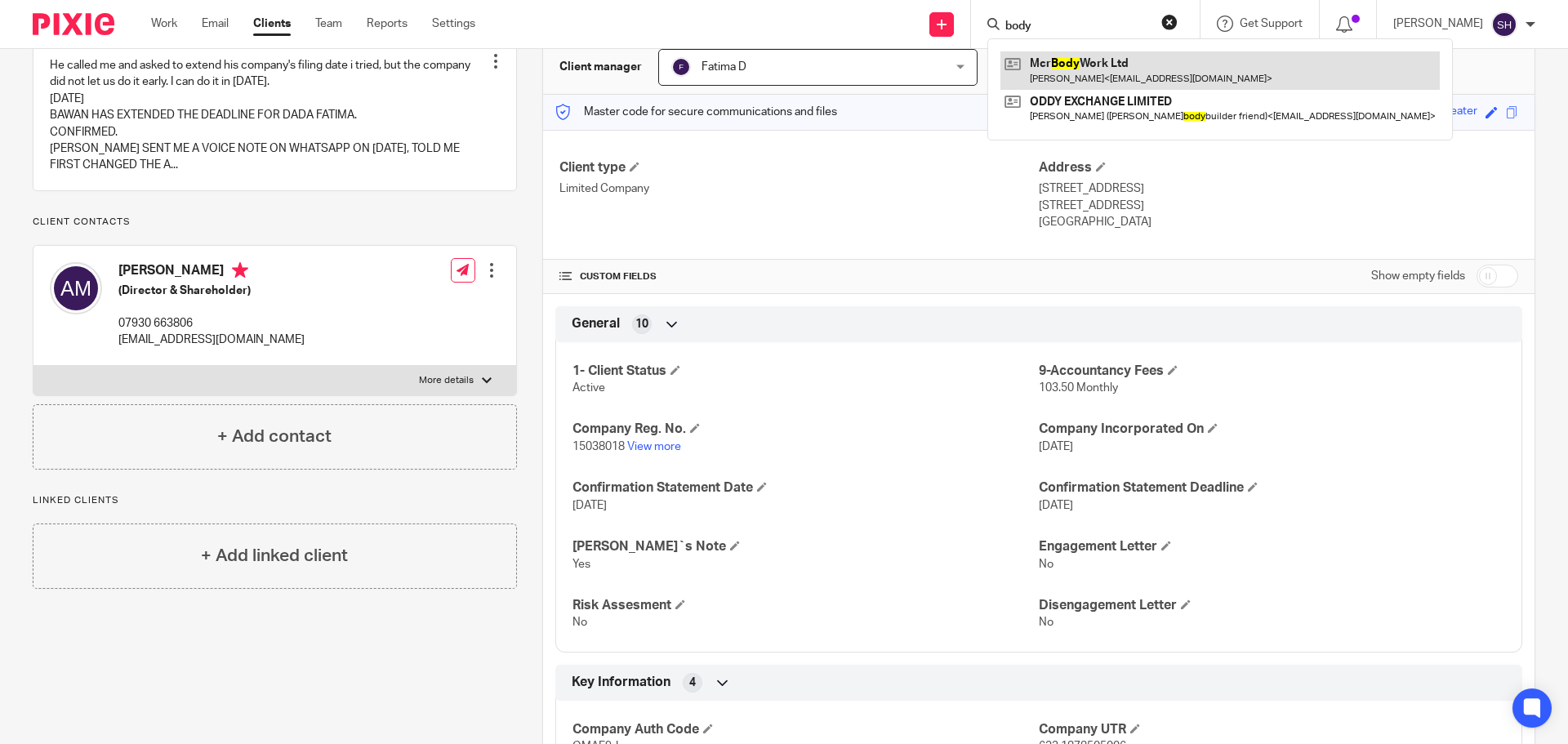
type input "body"
click at [782, 78] on link at bounding box center [1220, 70] width 439 height 38
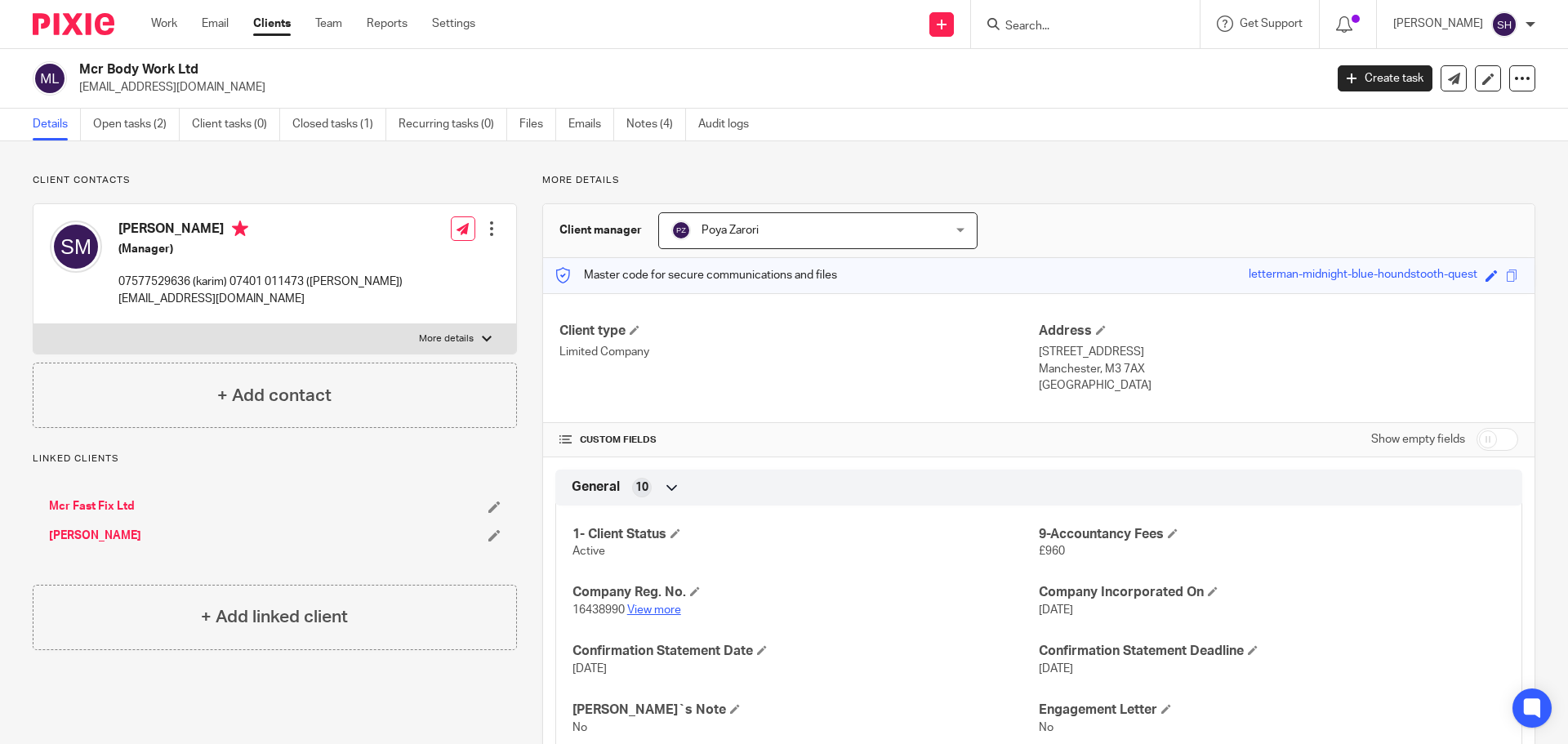
click at [666, 605] on link "View more" at bounding box center [654, 609] width 54 height 11
